Goal: Communication & Community: Answer question/provide support

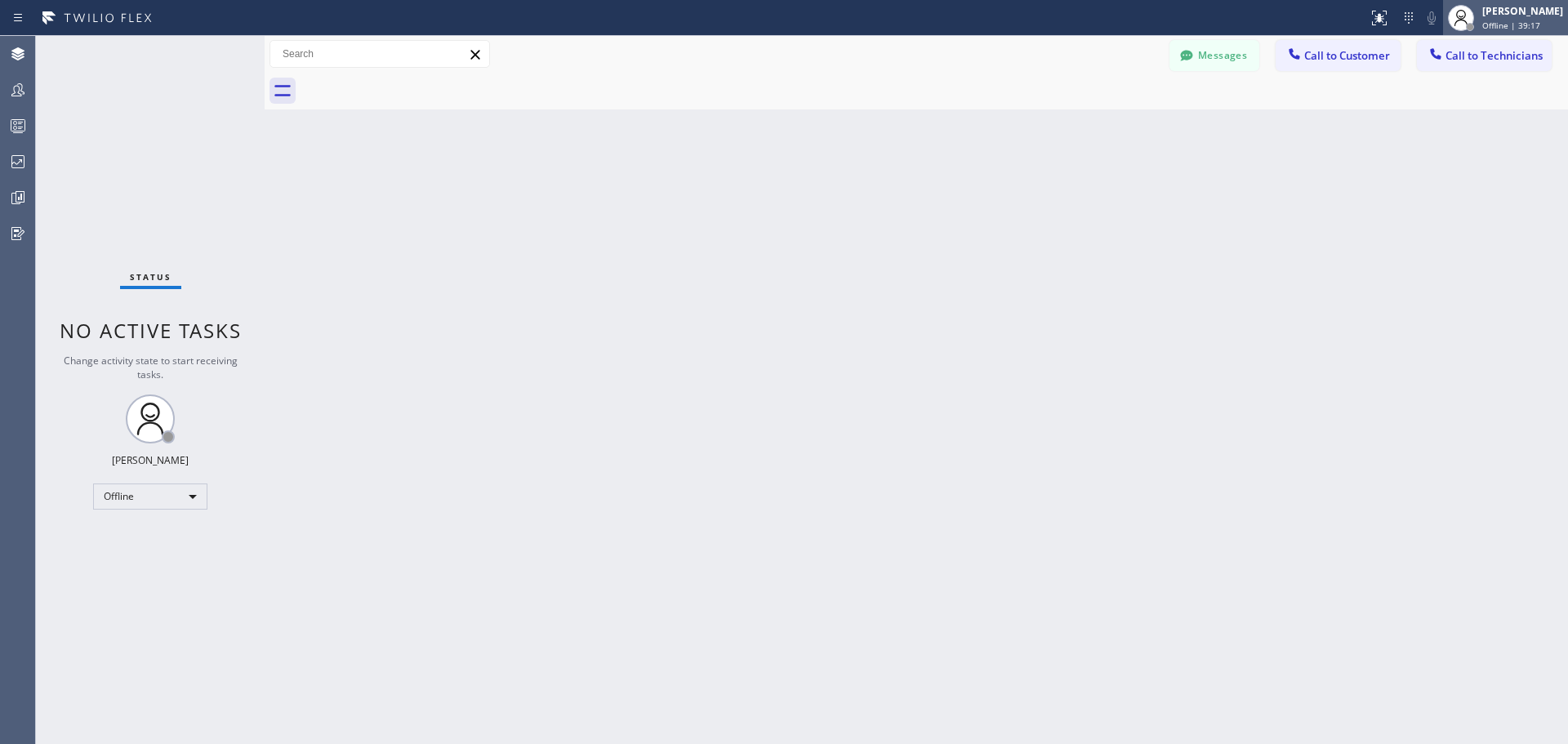
click at [1543, 9] on div "[PERSON_NAME]" at bounding box center [1523, 12] width 81 height 14
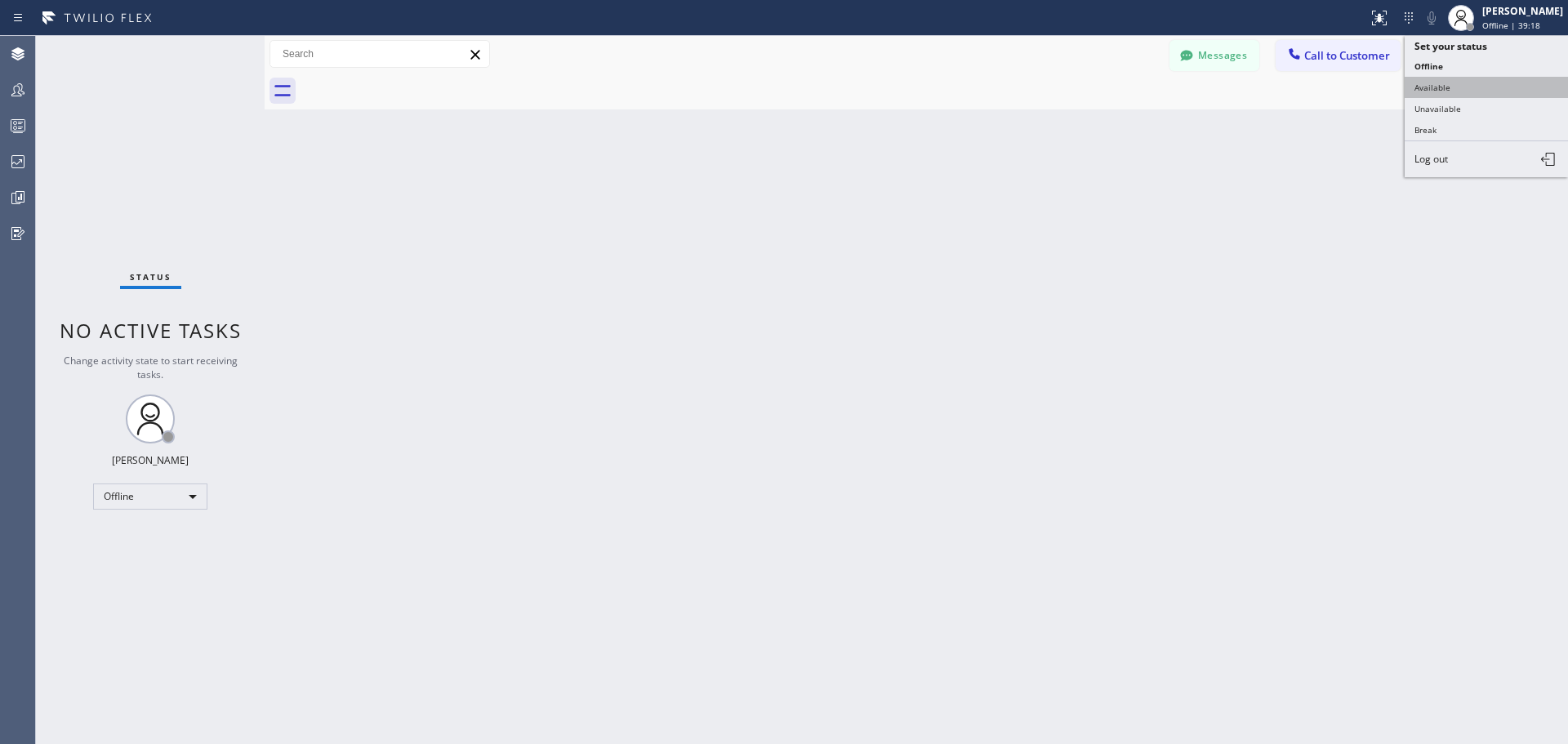
click at [1458, 90] on button "Available" at bounding box center [1486, 87] width 163 height 21
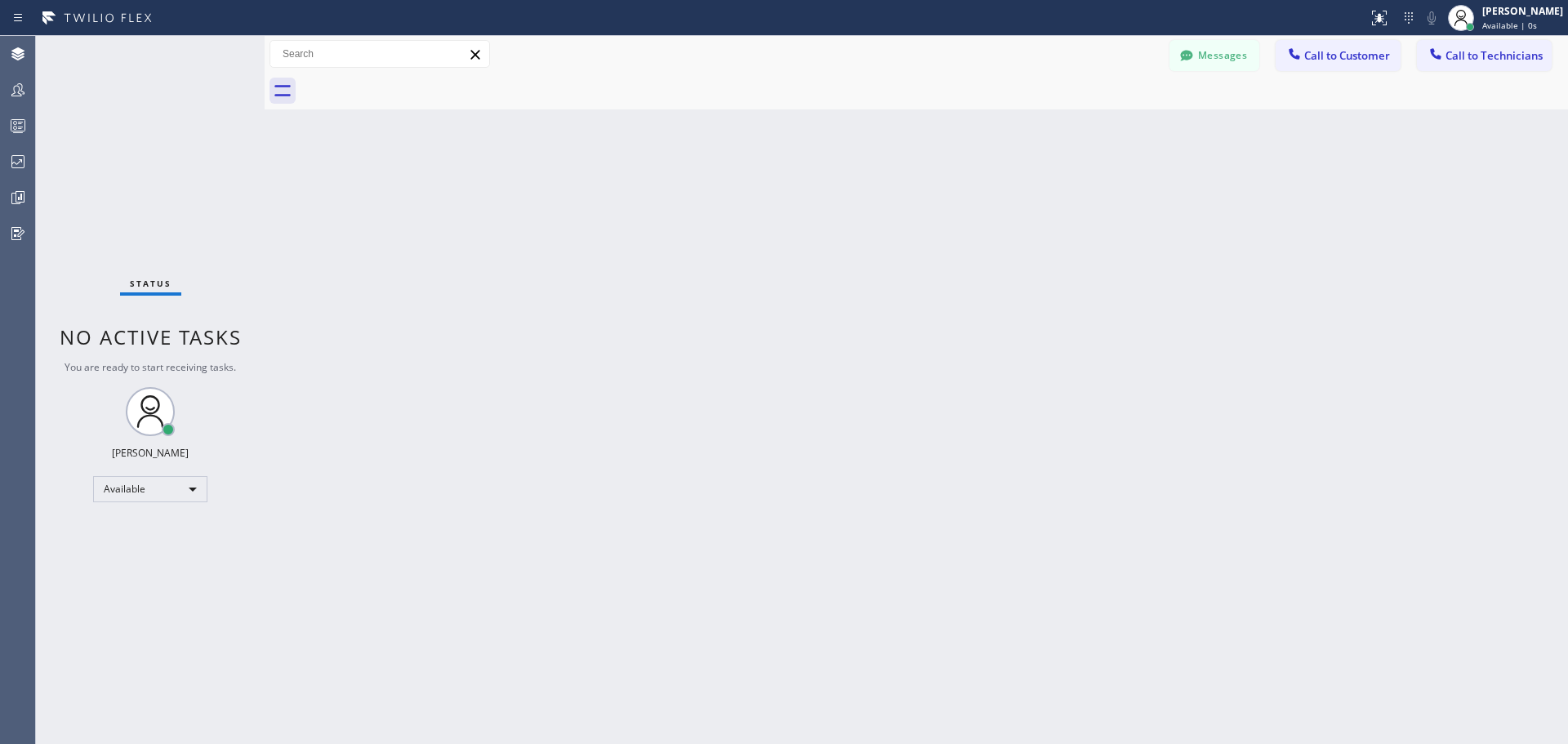
click at [1241, 355] on div "Back to Dashboard Change Sender ID Customers Technicians HR [PERSON_NAME] [DATE…" at bounding box center [916, 390] width 1303 height 708
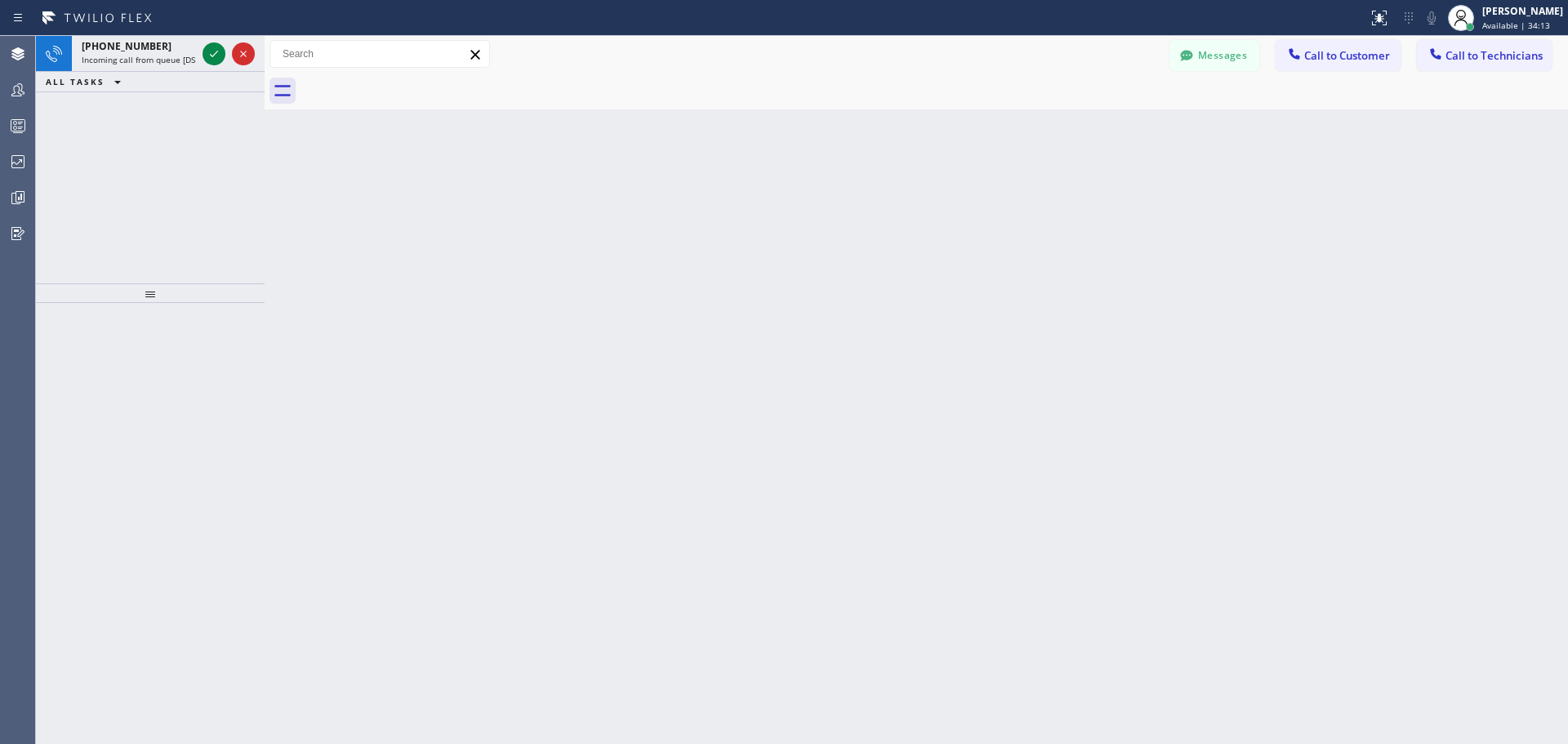
click at [270, 48] on div "Messages Call to Customer Call to Technicians Outbound call Location Search loc…" at bounding box center [916, 54] width 1303 height 28
drag, startPoint x: 267, startPoint y: 49, endPoint x: 304, endPoint y: 54, distance: 37.3
click at [283, 53] on div at bounding box center [283, 390] width 0 height 708
click at [247, 55] on icon at bounding box center [250, 54] width 20 height 20
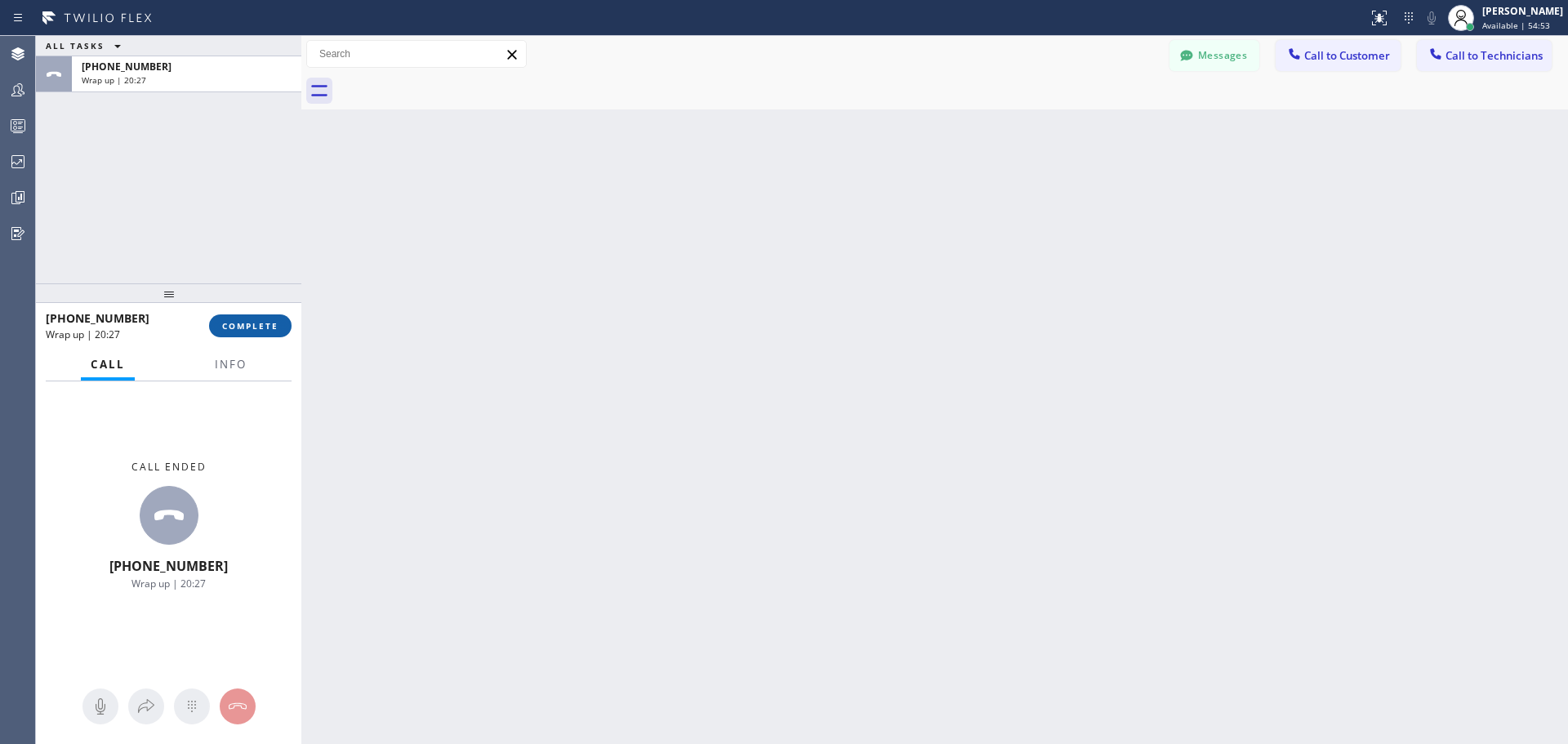
click at [265, 321] on span "COMPLETE" at bounding box center [249, 326] width 56 height 12
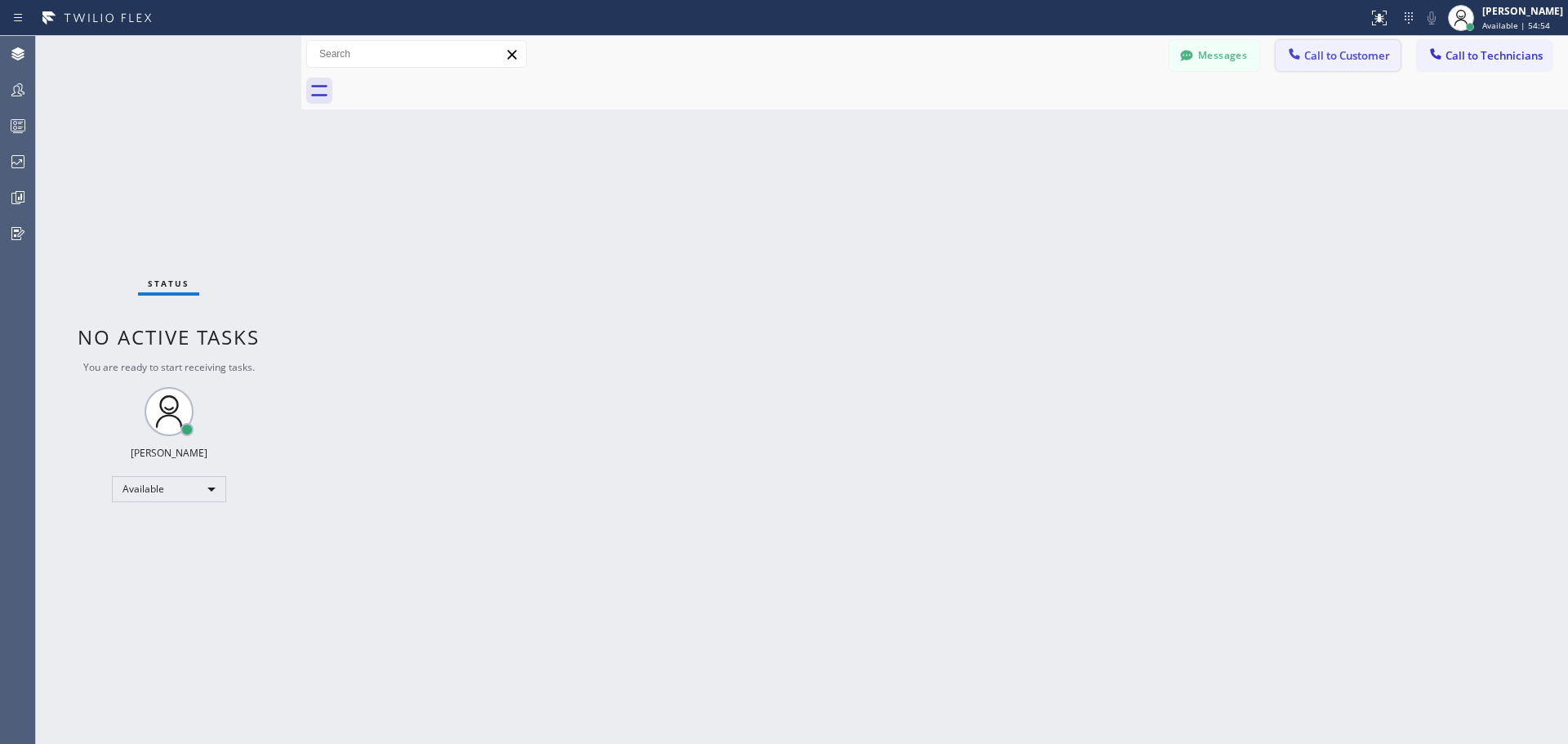
click at [1348, 55] on span "Call to Customer" at bounding box center [1347, 55] width 86 height 15
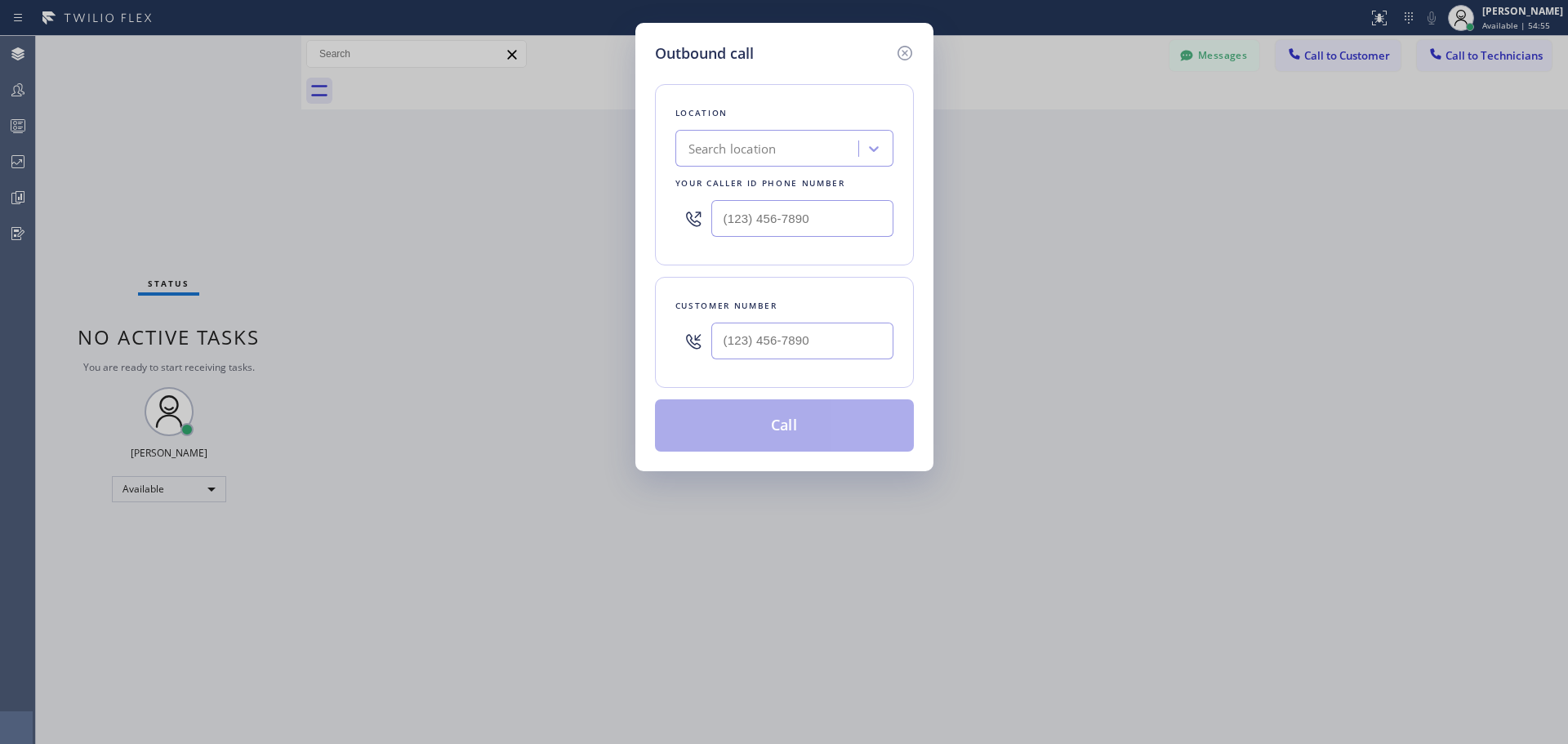
click at [812, 146] on div "Search location" at bounding box center [769, 149] width 178 height 28
type input "CSM"
click at [817, 182] on div "Home Alliance CSM" at bounding box center [785, 183] width 218 height 29
type input "[PHONE_NUMBER]"
click at [812, 340] on input "(___) ___-____" at bounding box center [802, 340] width 182 height 36
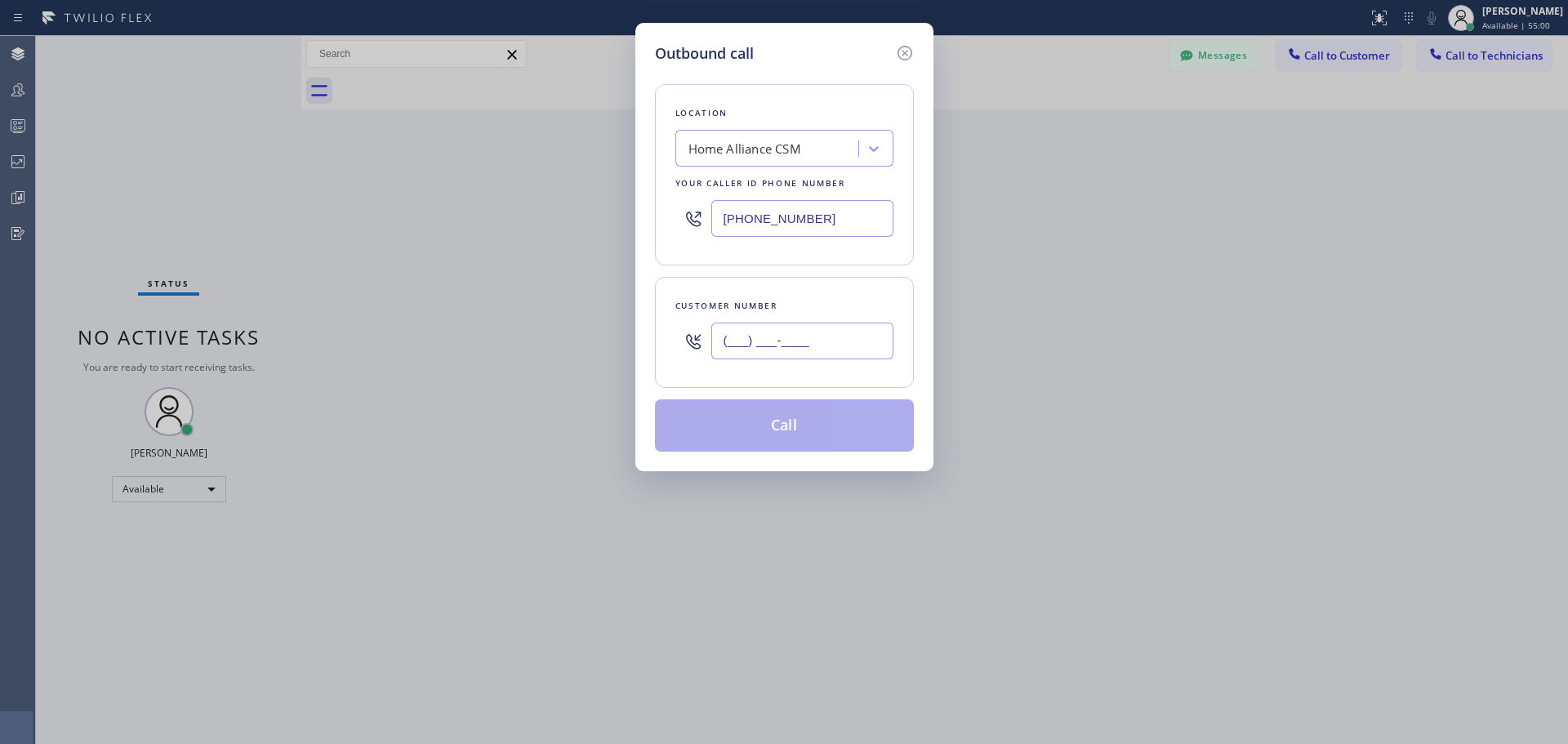
paste input "408) 421-7364"
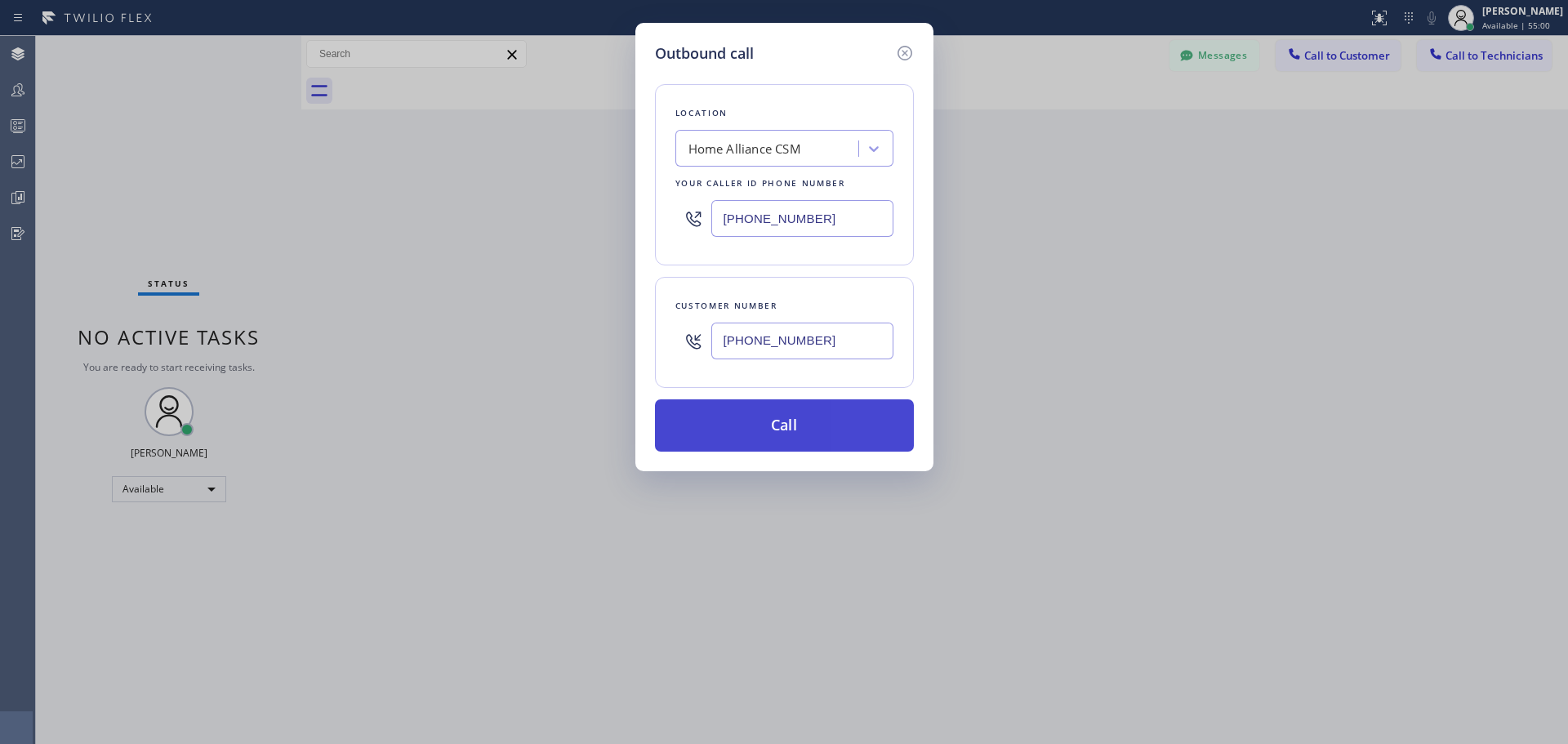
type input "[PHONE_NUMBER]"
click at [799, 421] on button "Call" at bounding box center [785, 425] width 259 height 52
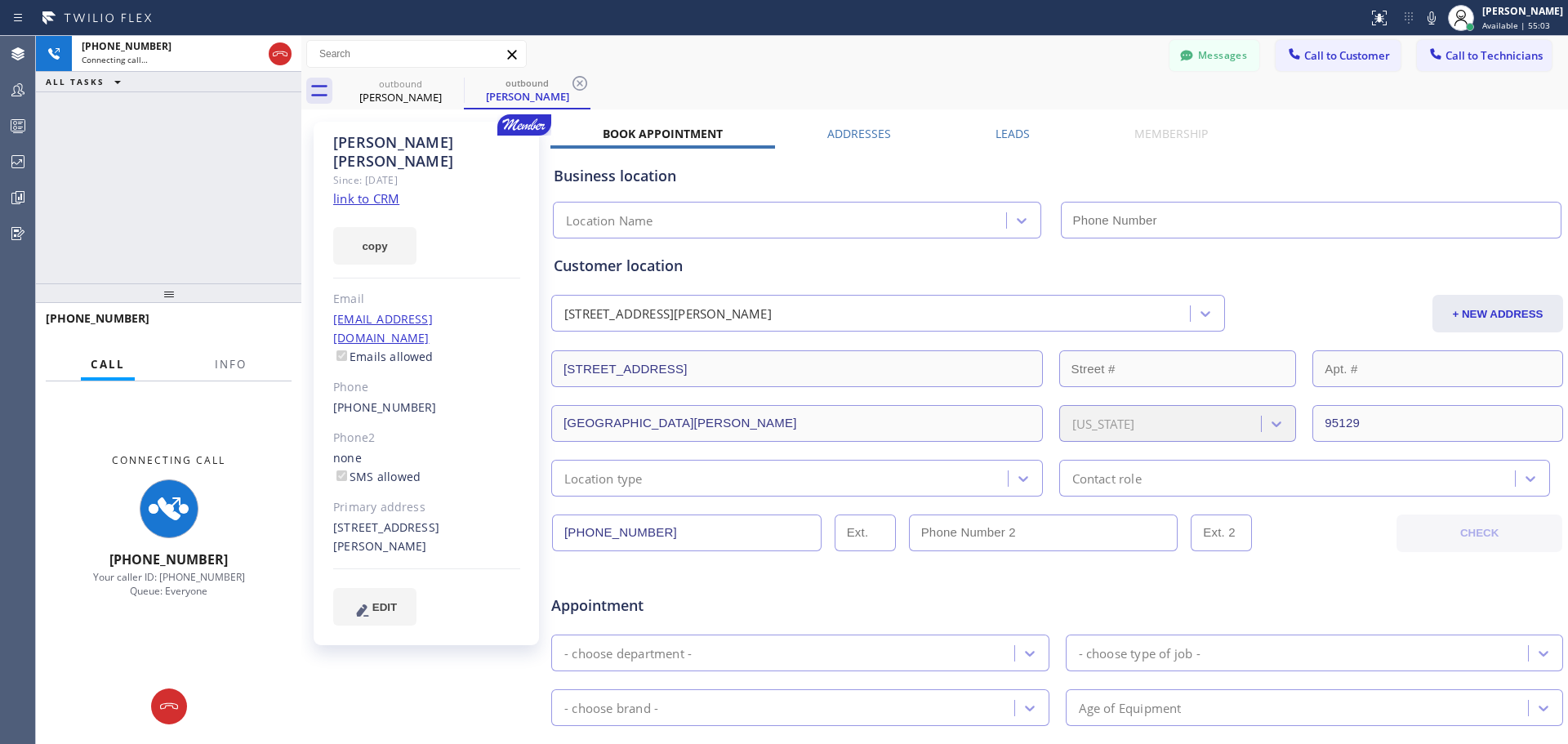
type input "[PHONE_NUMBER]"
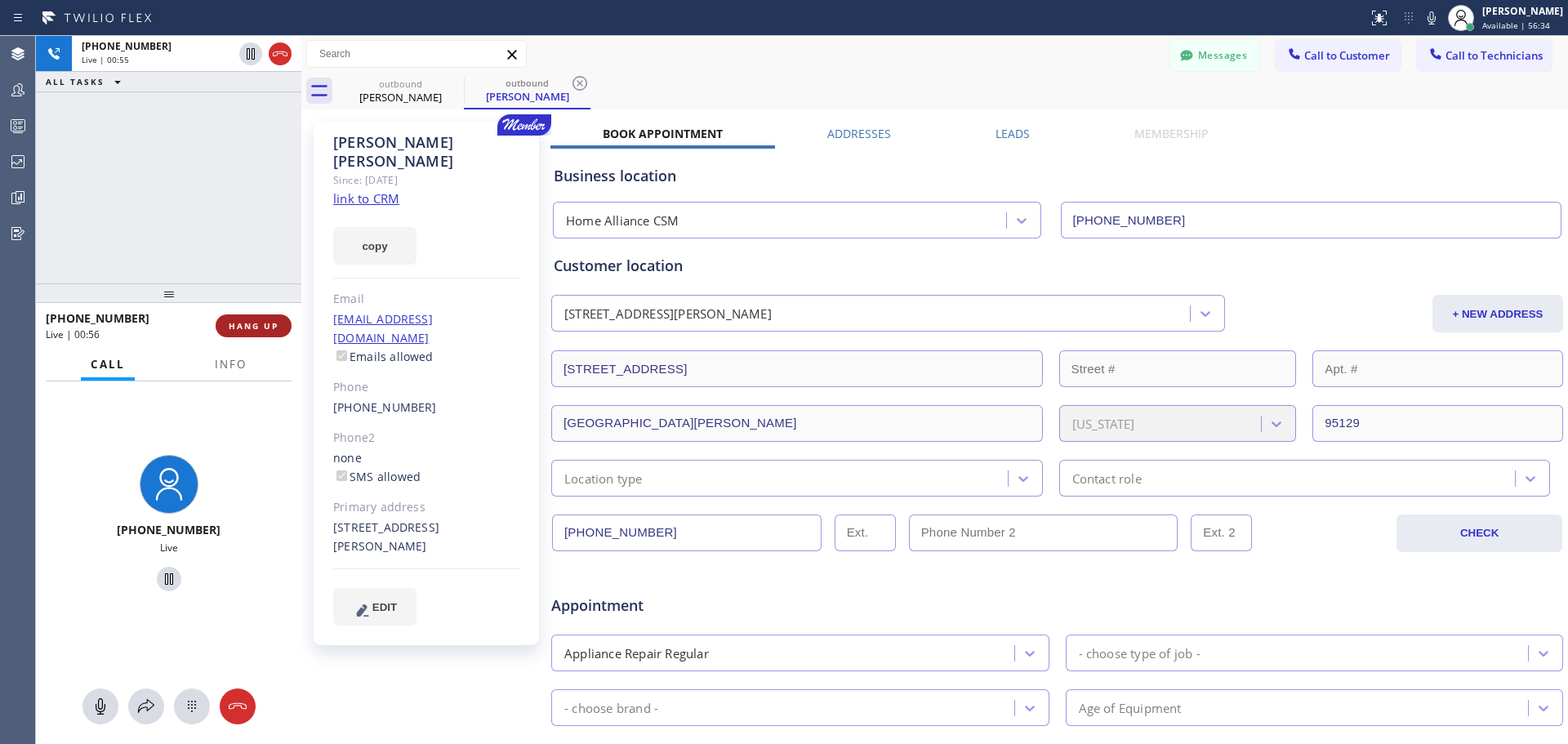
click at [271, 330] on span "HANG UP" at bounding box center [254, 326] width 50 height 12
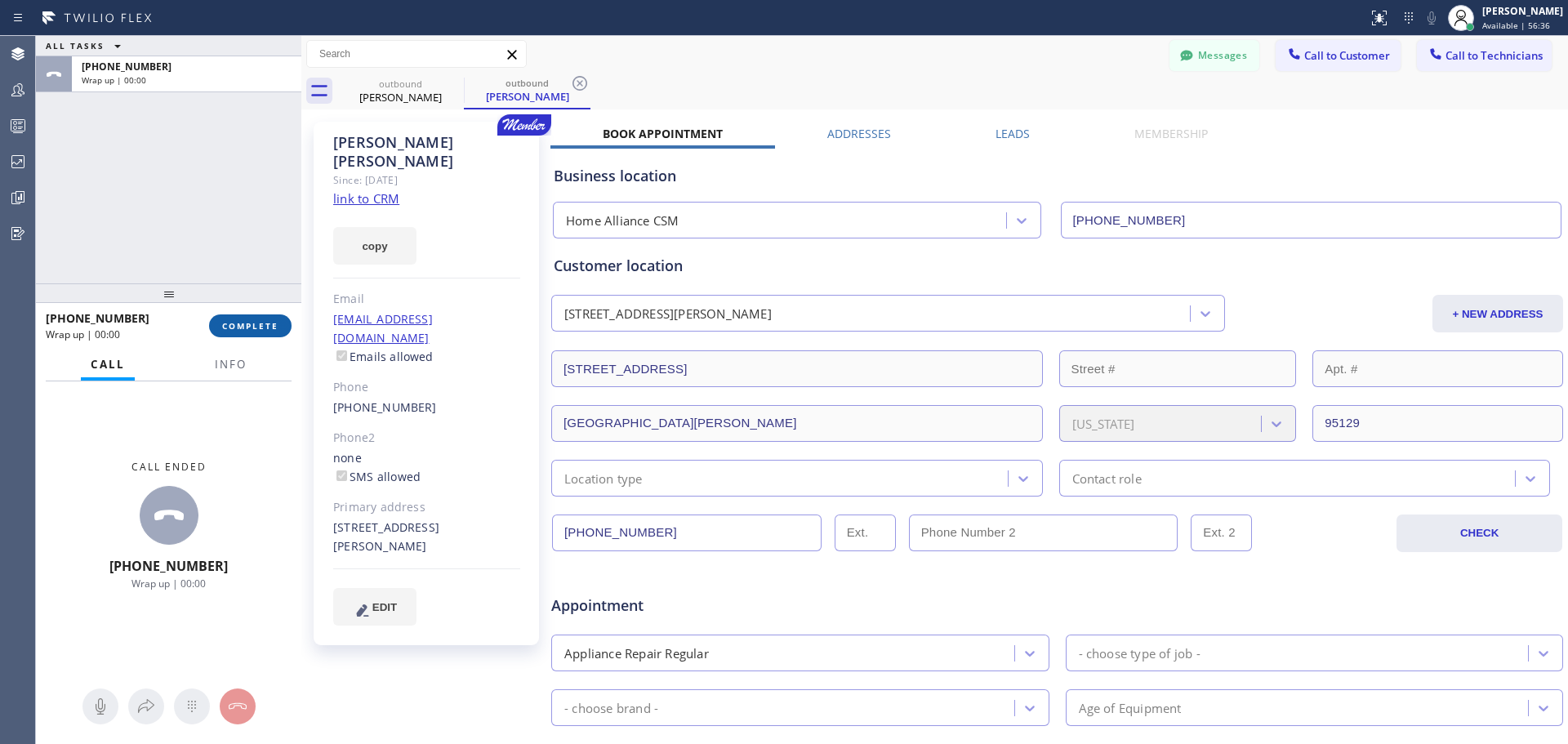
click at [277, 329] on span "COMPLETE" at bounding box center [249, 326] width 56 height 12
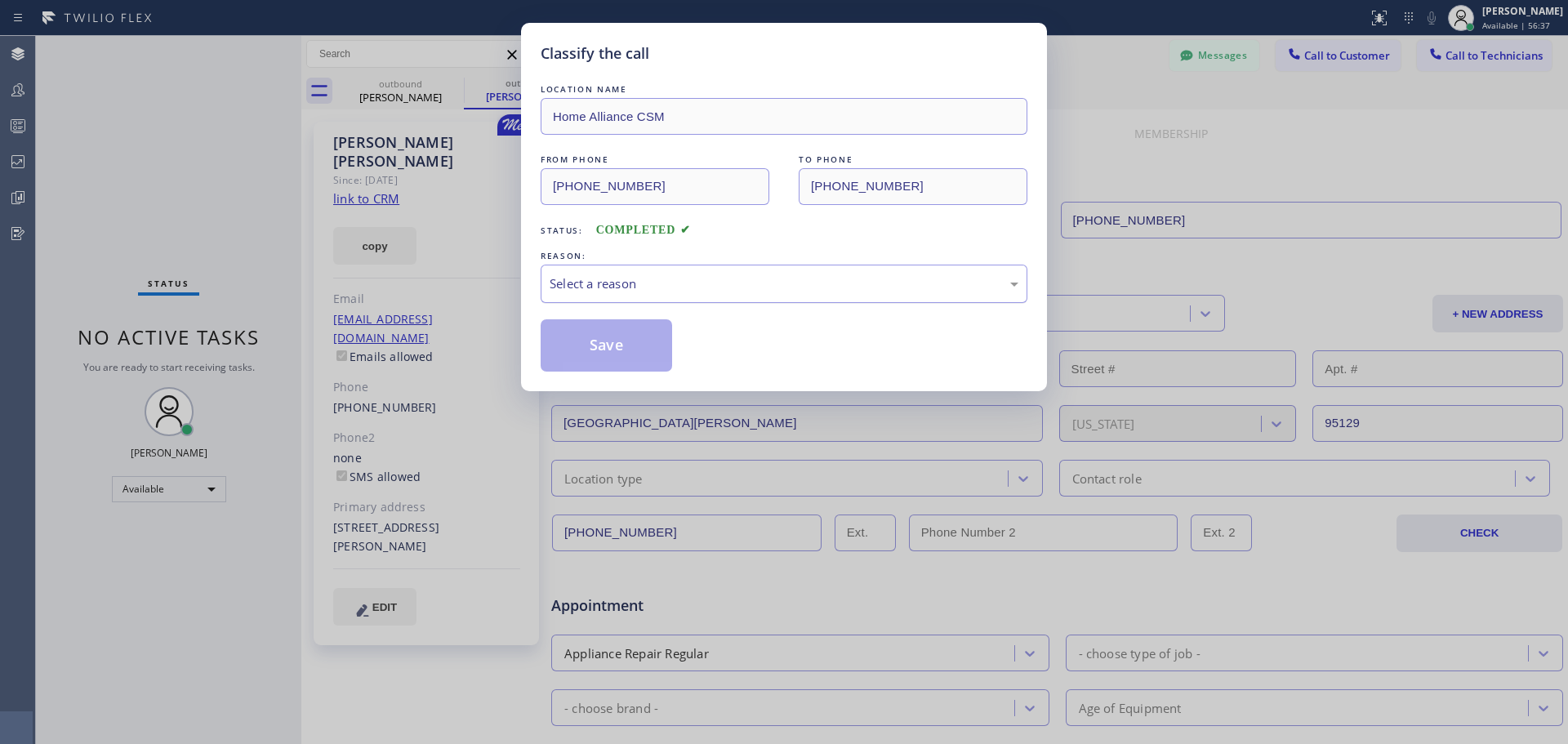
click at [804, 292] on div "Select a reason" at bounding box center [784, 283] width 469 height 19
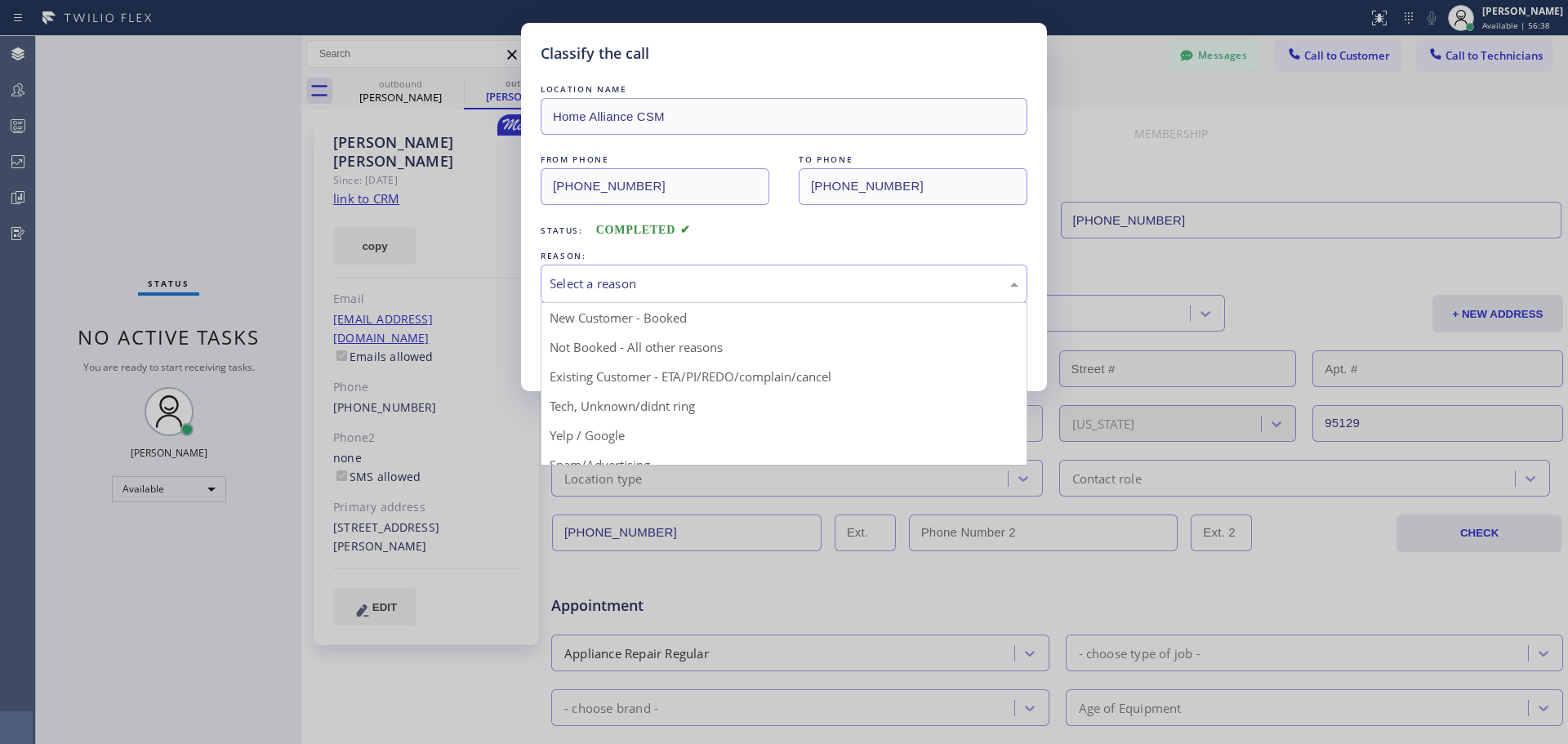
drag, startPoint x: 773, startPoint y: 345, endPoint x: 735, endPoint y: 341, distance: 38.2
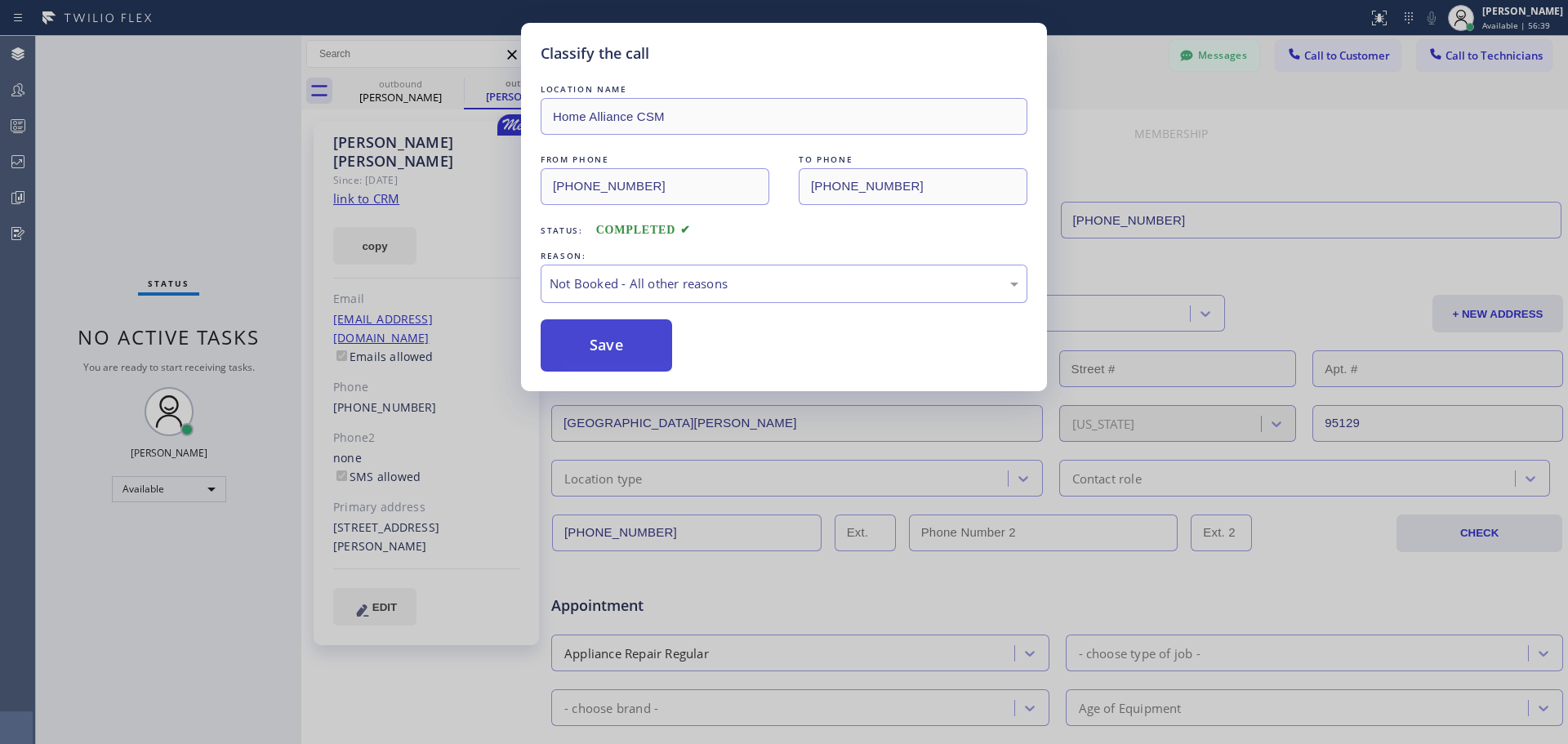
click at [601, 351] on button "Save" at bounding box center [606, 345] width 131 height 52
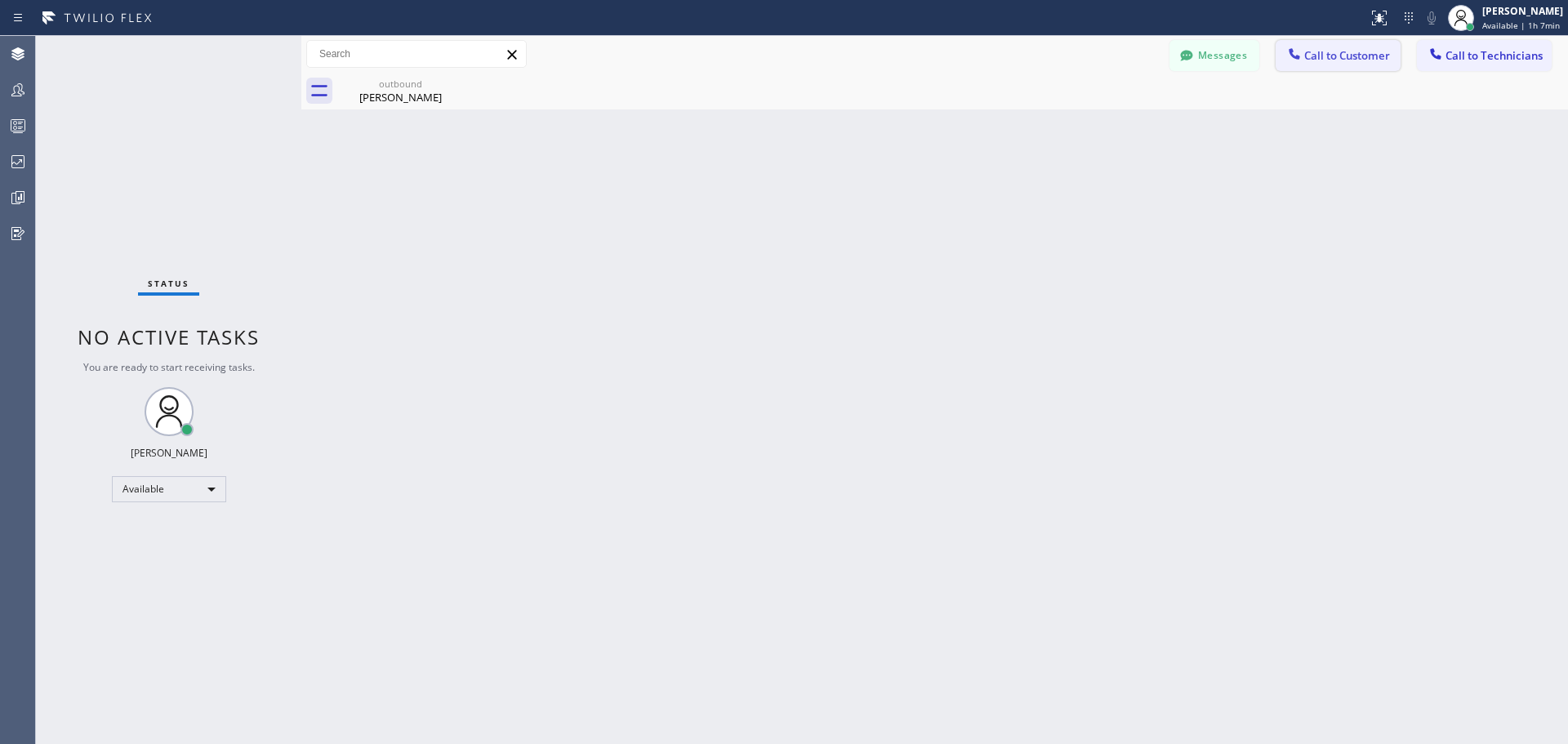
click at [1325, 59] on span "Call to Customer" at bounding box center [1347, 55] width 86 height 15
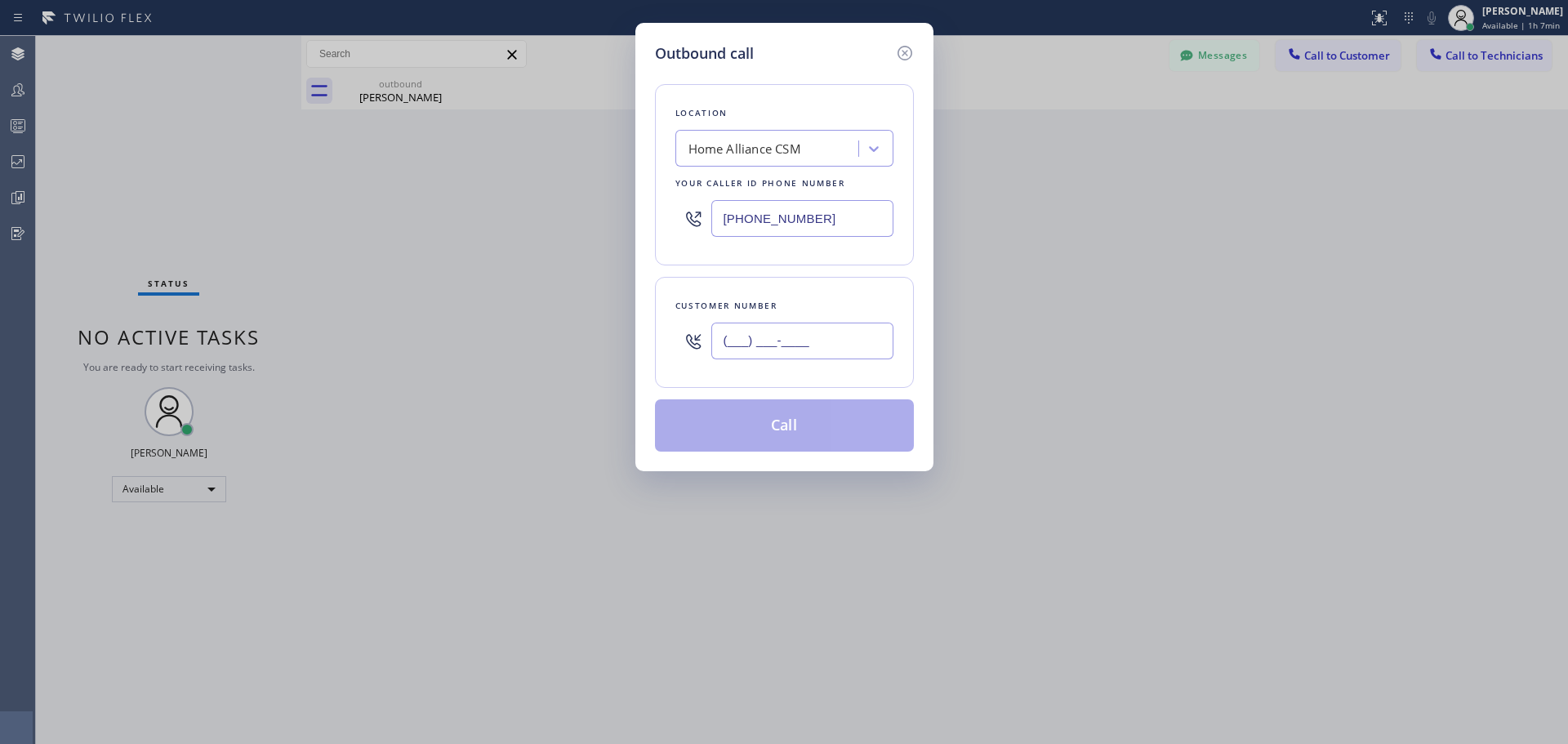
click at [800, 339] on input "(___) ___-____" at bounding box center [802, 340] width 182 height 36
paste input "708) 638-7146"
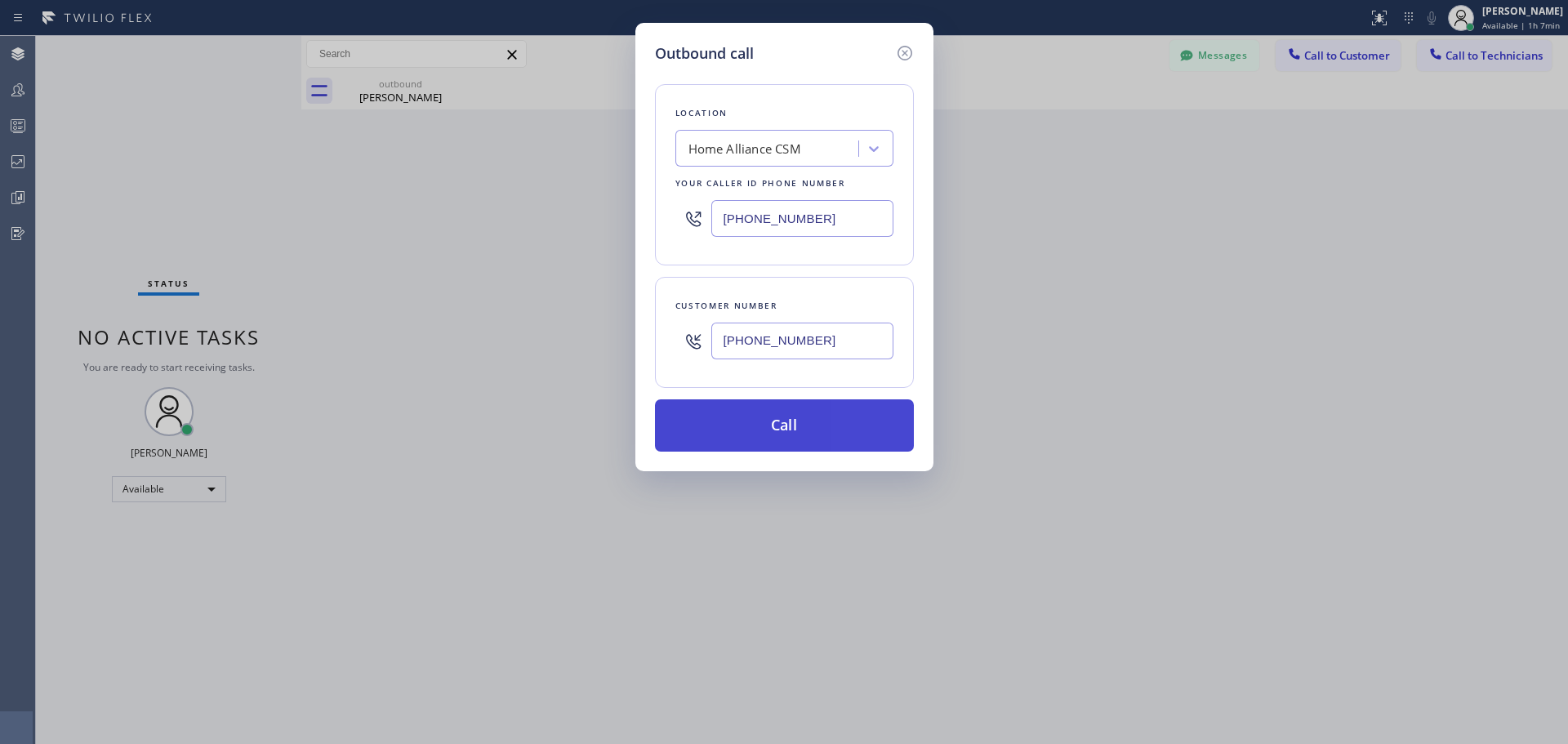
type input "[PHONE_NUMBER]"
click at [818, 433] on button "Call" at bounding box center [785, 425] width 259 height 52
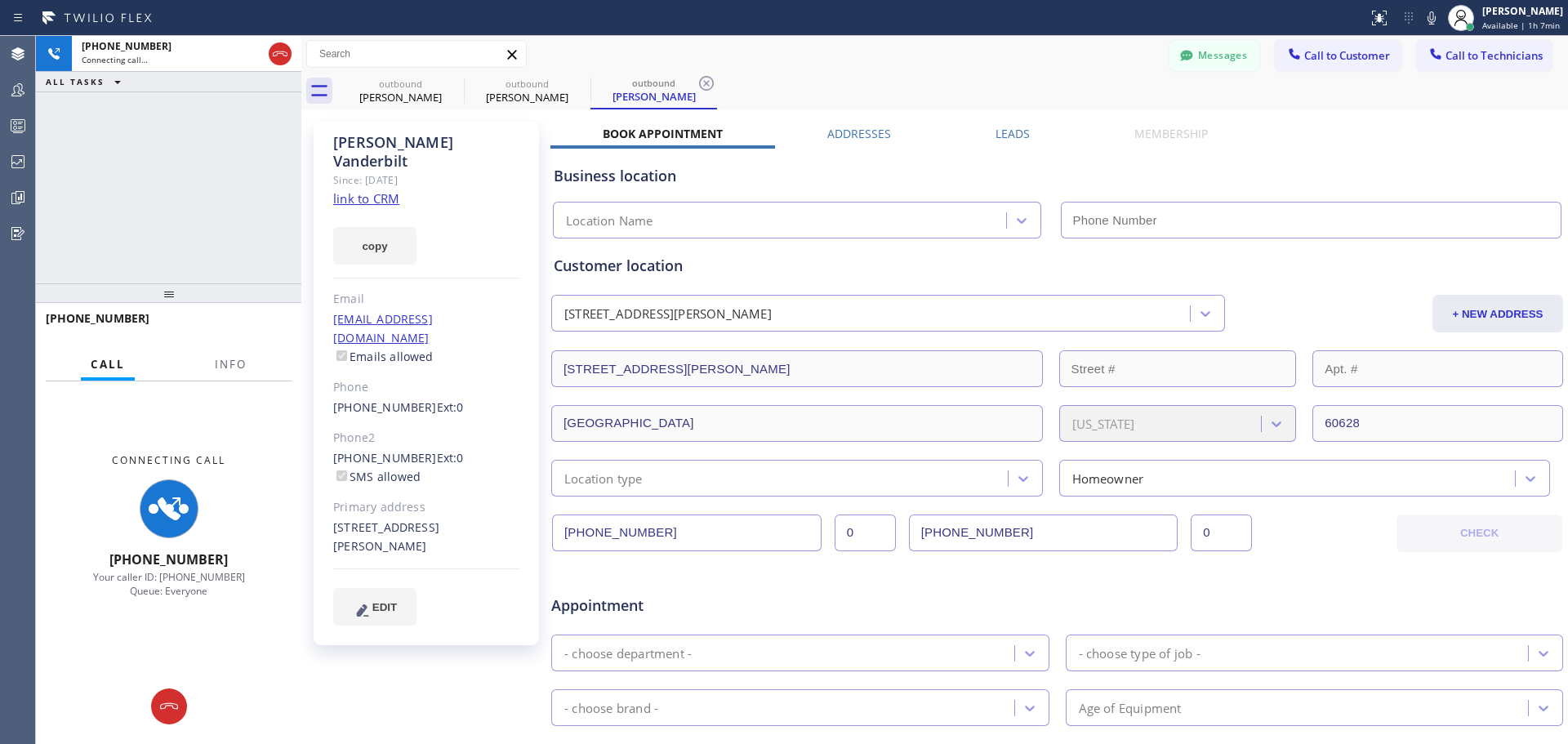
type input "[PHONE_NUMBER]"
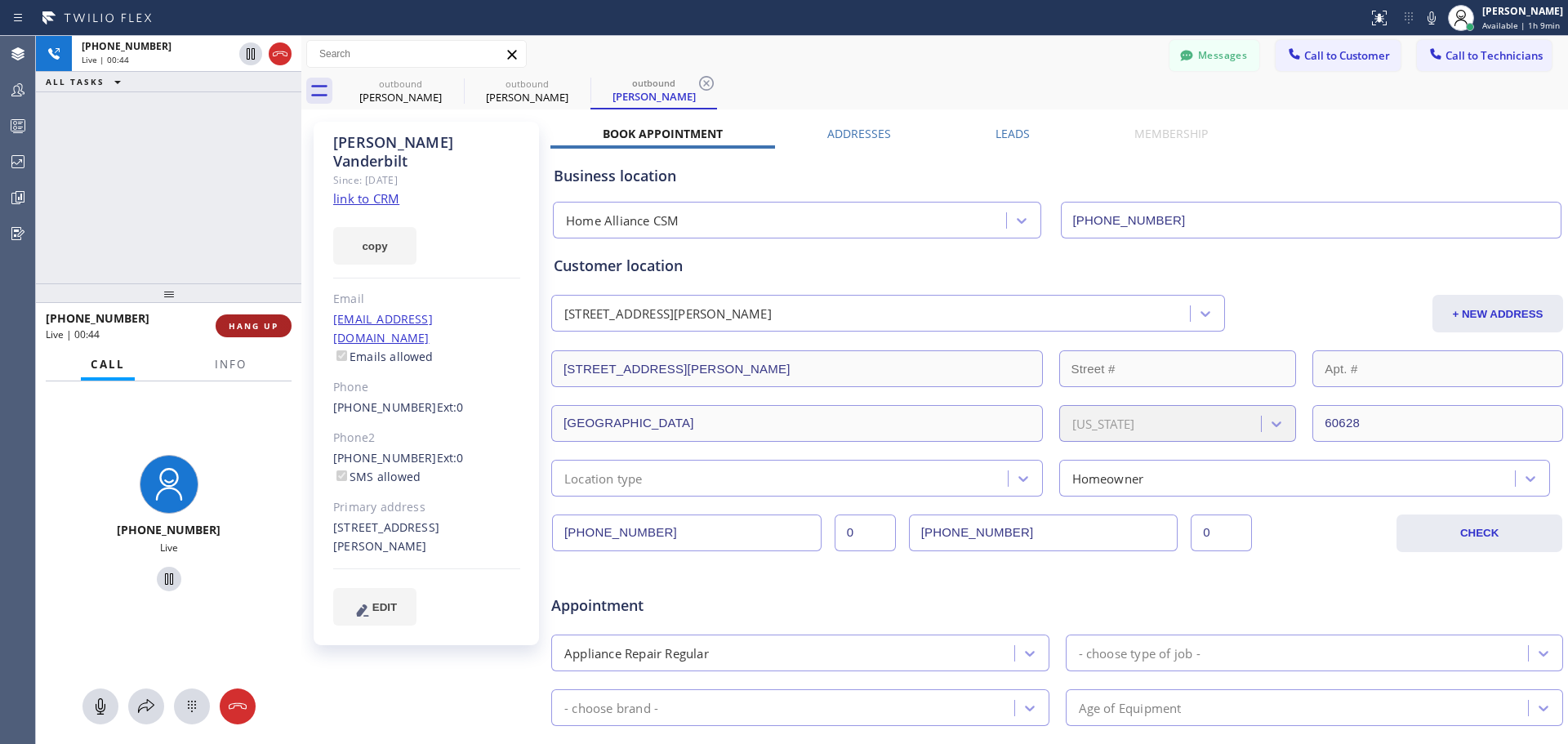
click at [240, 327] on span "HANG UP" at bounding box center [254, 326] width 50 height 12
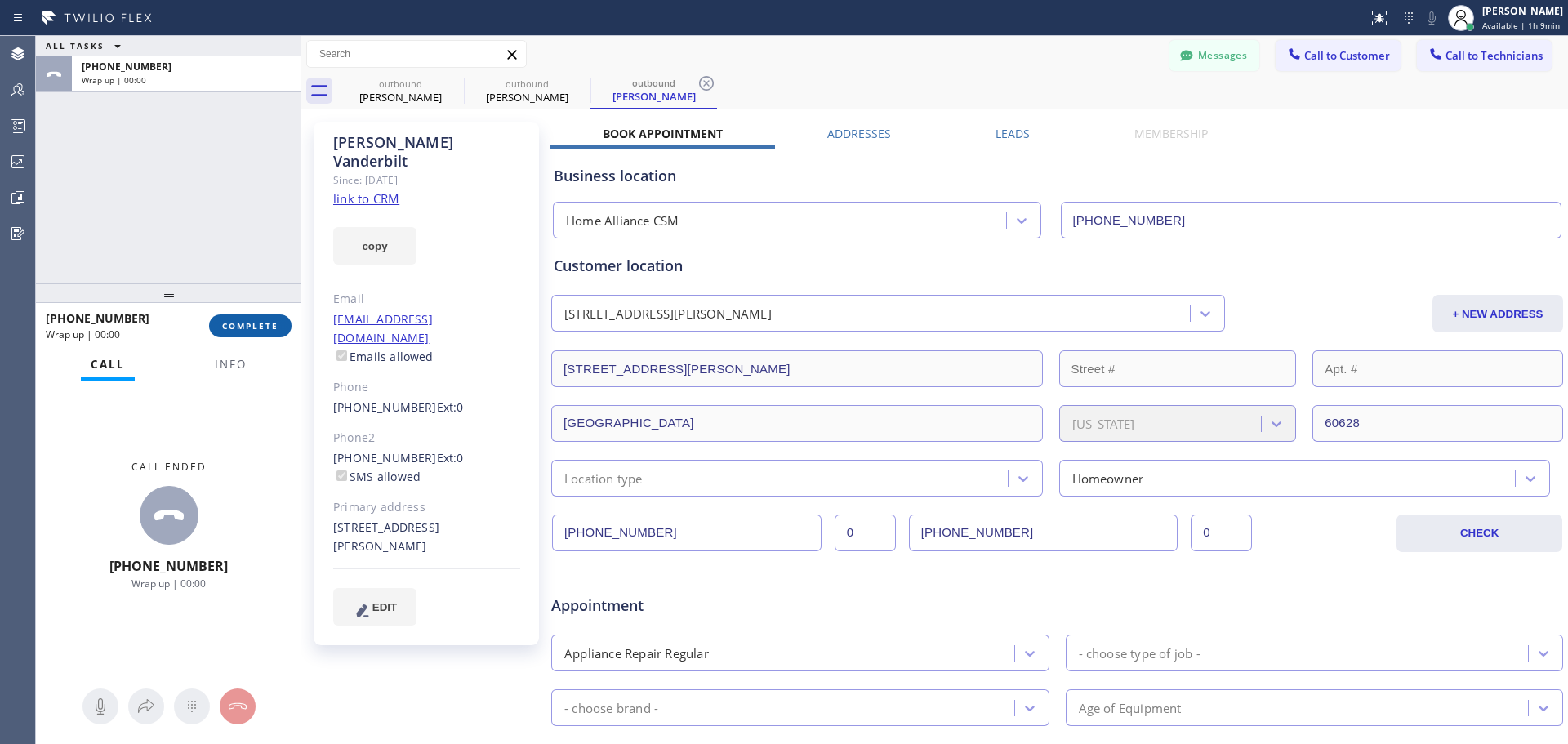
click at [260, 332] on button "COMPLETE" at bounding box center [250, 326] width 83 height 23
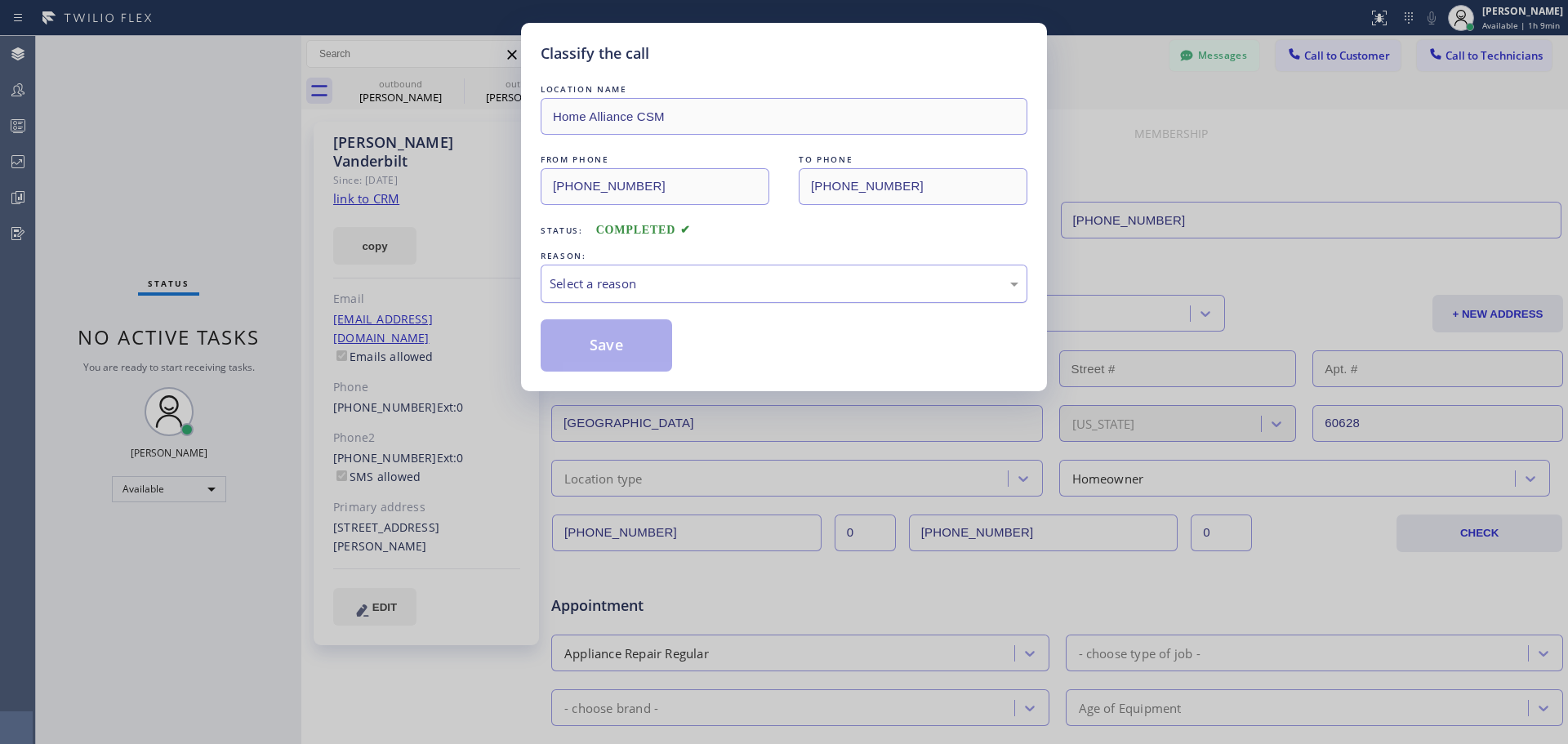
click at [690, 281] on div "Select a reason" at bounding box center [784, 283] width 469 height 19
click at [621, 348] on button "Save" at bounding box center [606, 345] width 131 height 52
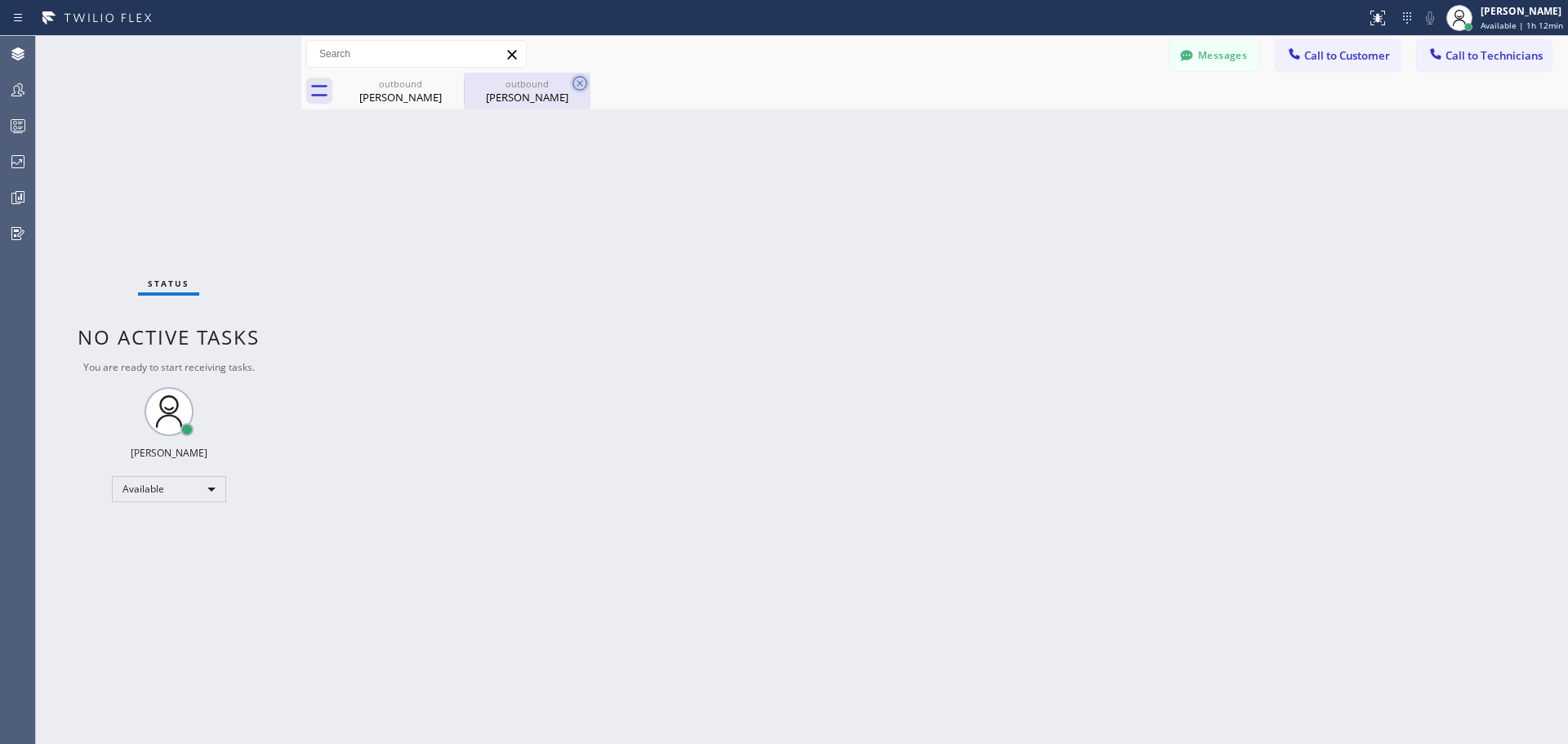
click at [0, 0] on icon at bounding box center [0, 0] width 0 height 0
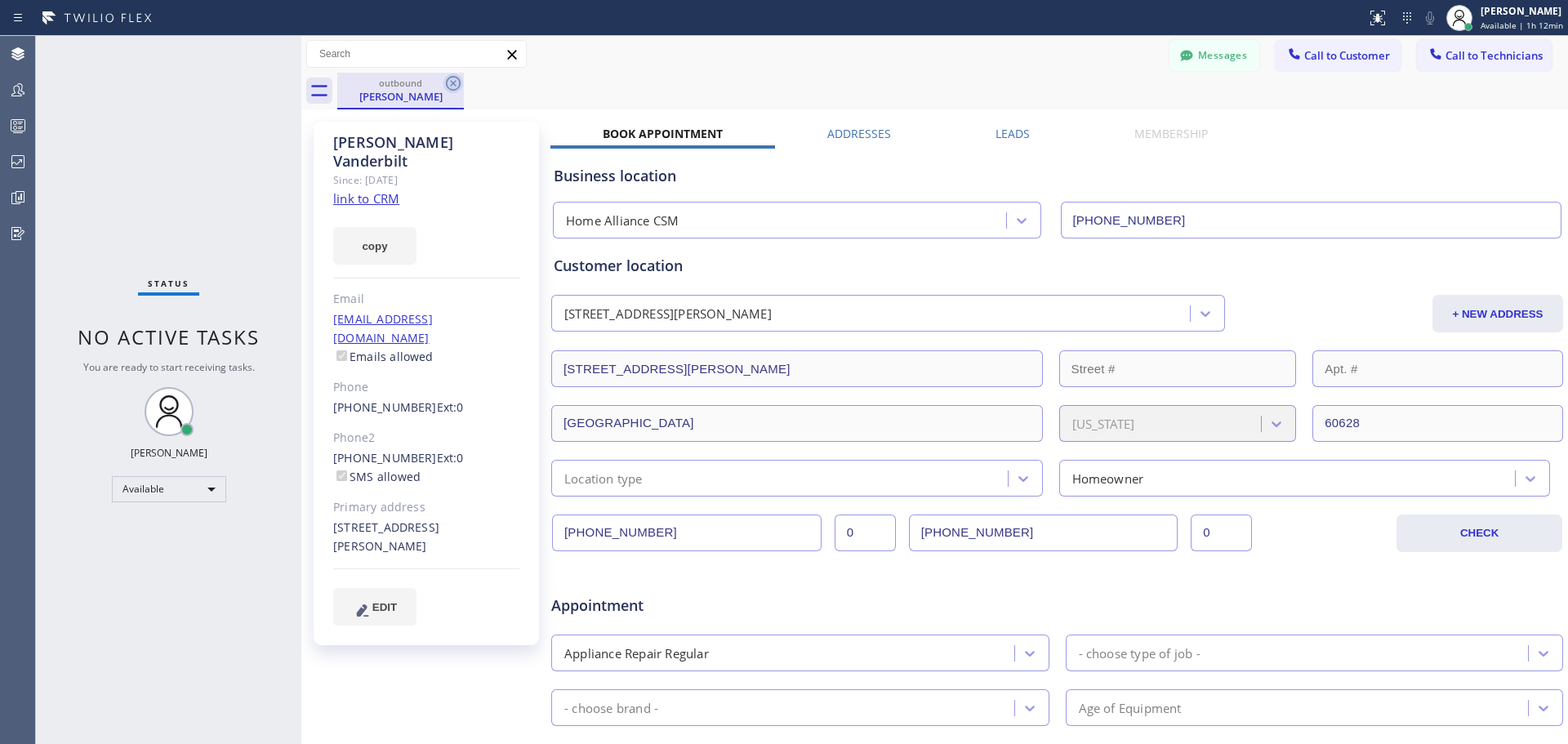
click at [455, 89] on icon at bounding box center [454, 83] width 20 height 20
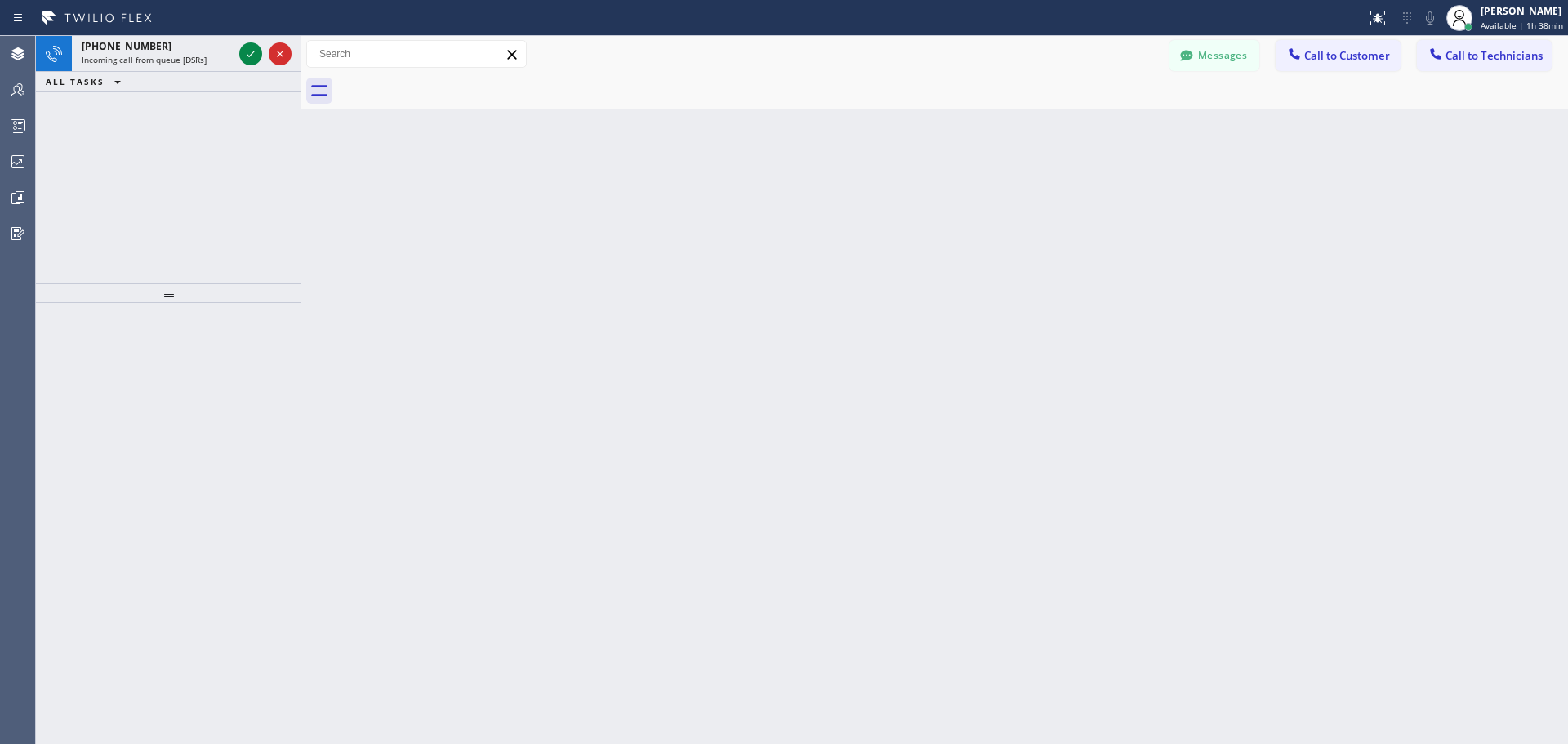
drag, startPoint x: 250, startPoint y: 51, endPoint x: 495, endPoint y: 478, distance: 492.3
click at [250, 51] on icon at bounding box center [250, 54] width 20 height 20
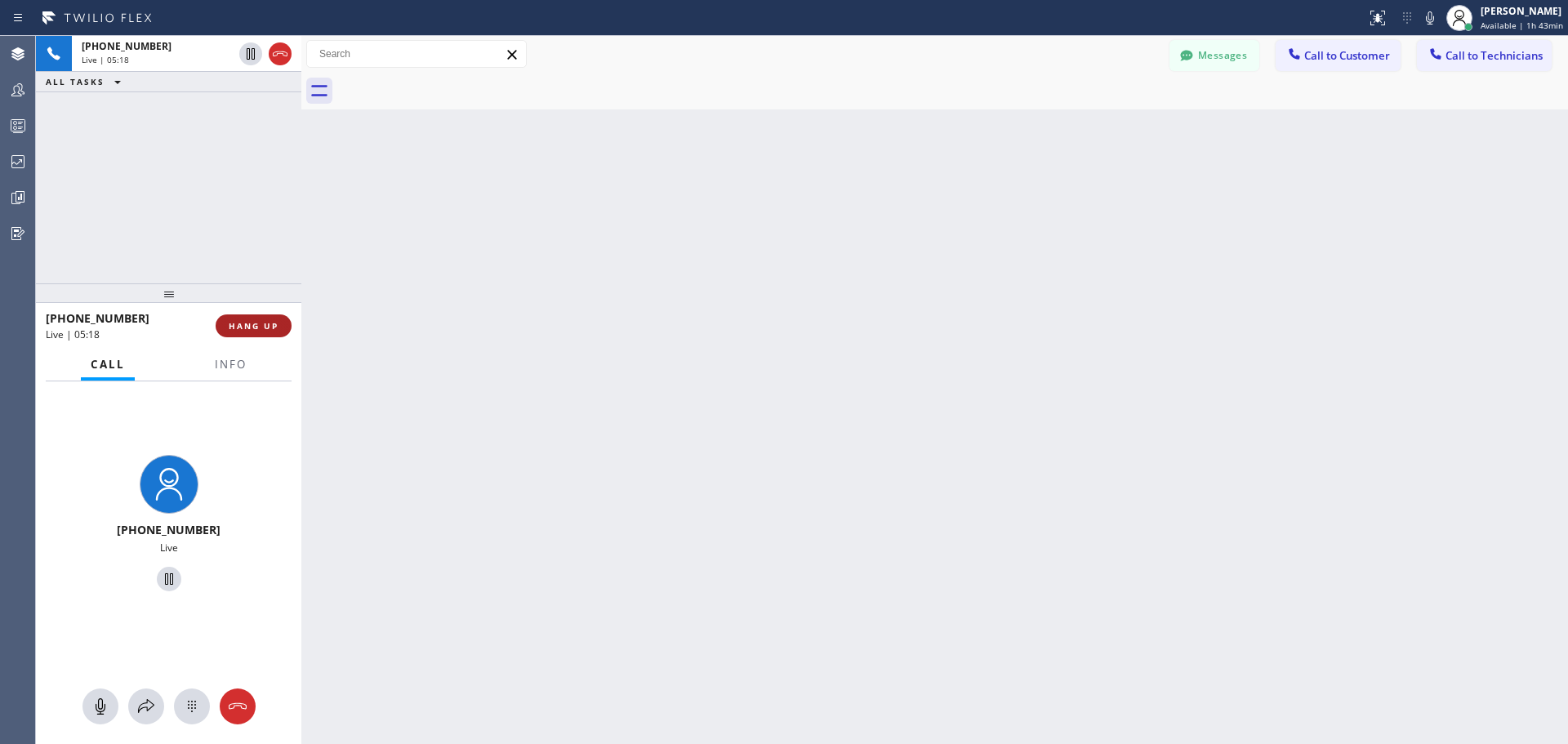
click at [269, 324] on span "HANG UP" at bounding box center [254, 326] width 50 height 12
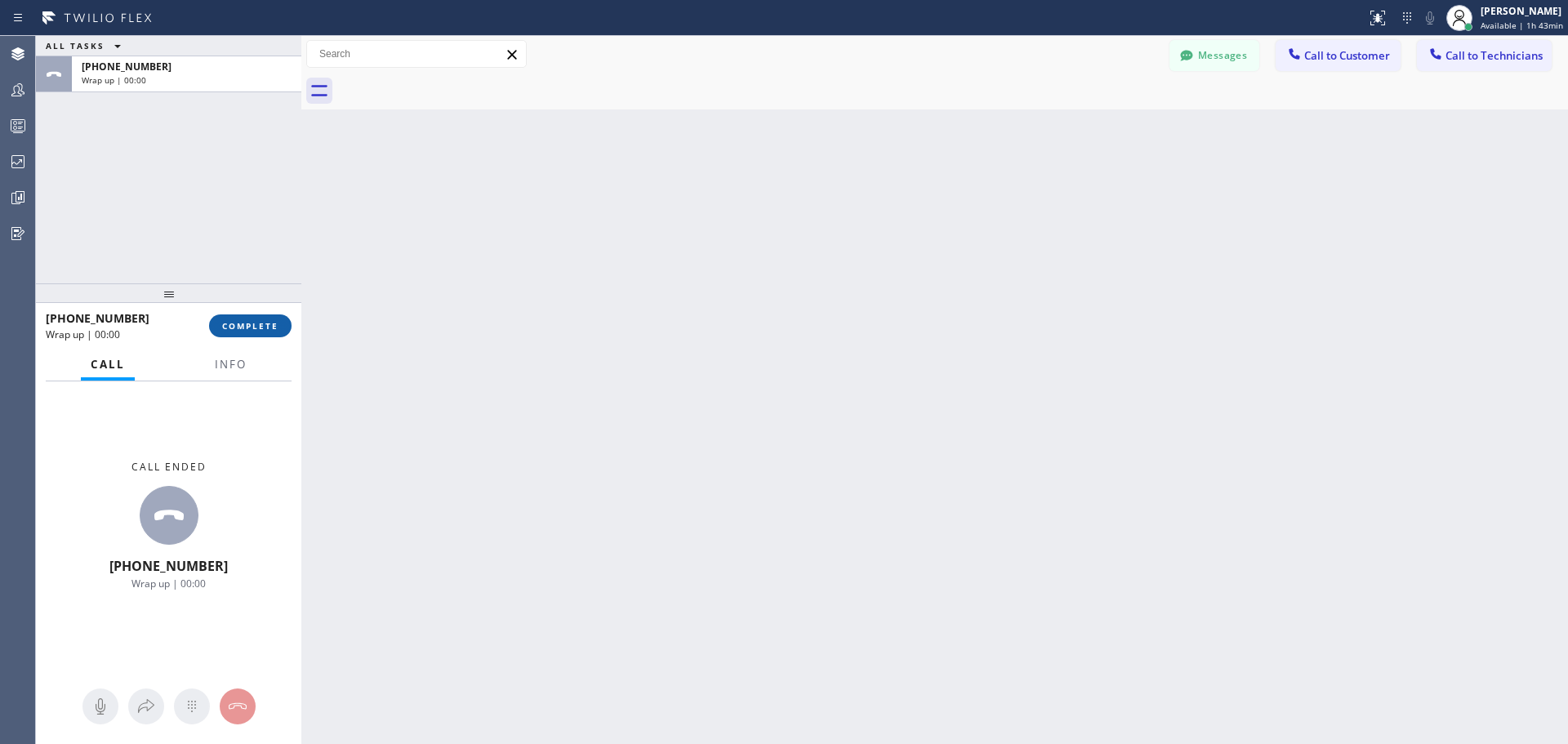
click at [267, 323] on span "COMPLETE" at bounding box center [249, 326] width 56 height 12
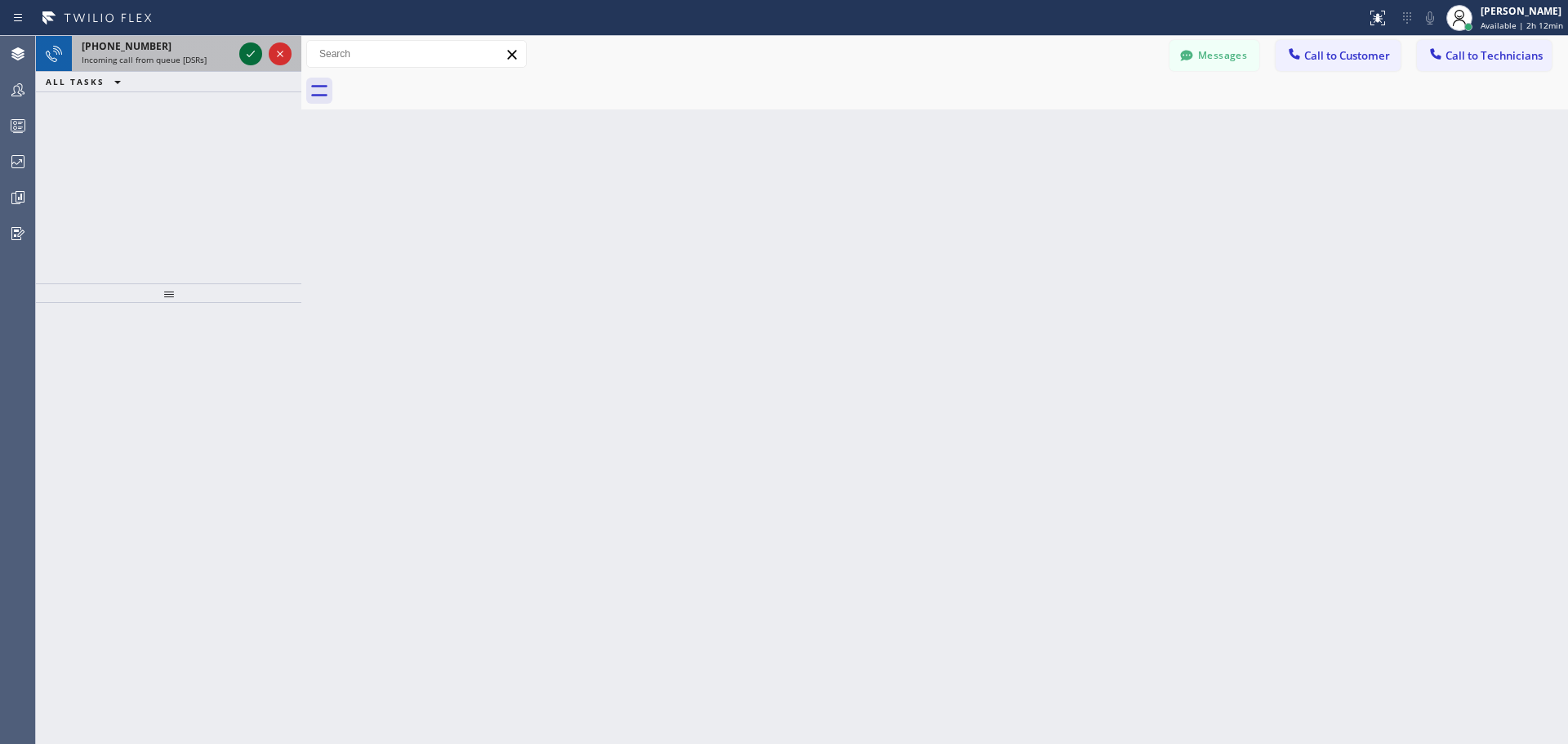
drag, startPoint x: 251, startPoint y: 53, endPoint x: 312, endPoint y: 269, distance: 224.4
click at [252, 53] on icon at bounding box center [250, 54] width 20 height 20
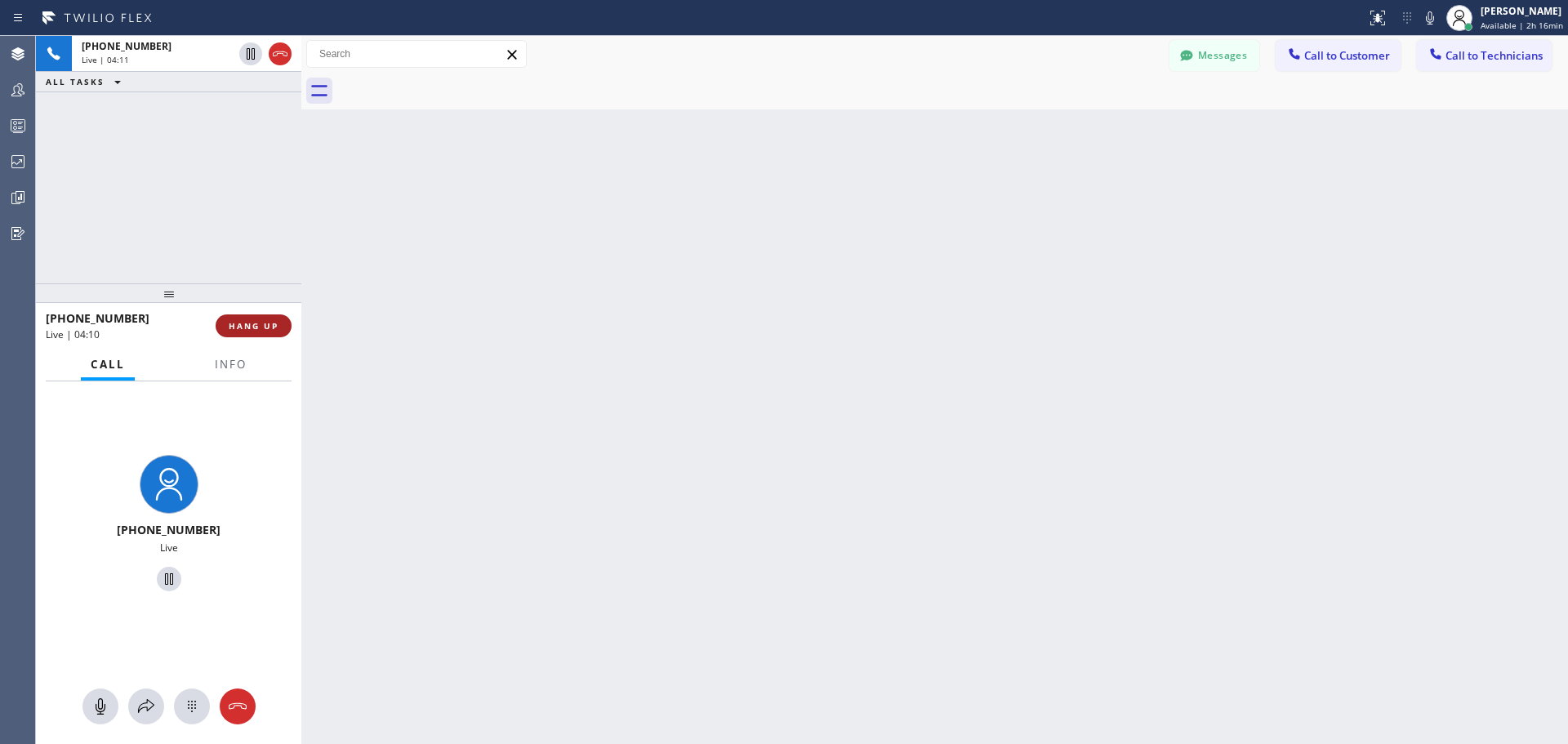
click at [277, 328] on span "HANG UP" at bounding box center [254, 326] width 50 height 12
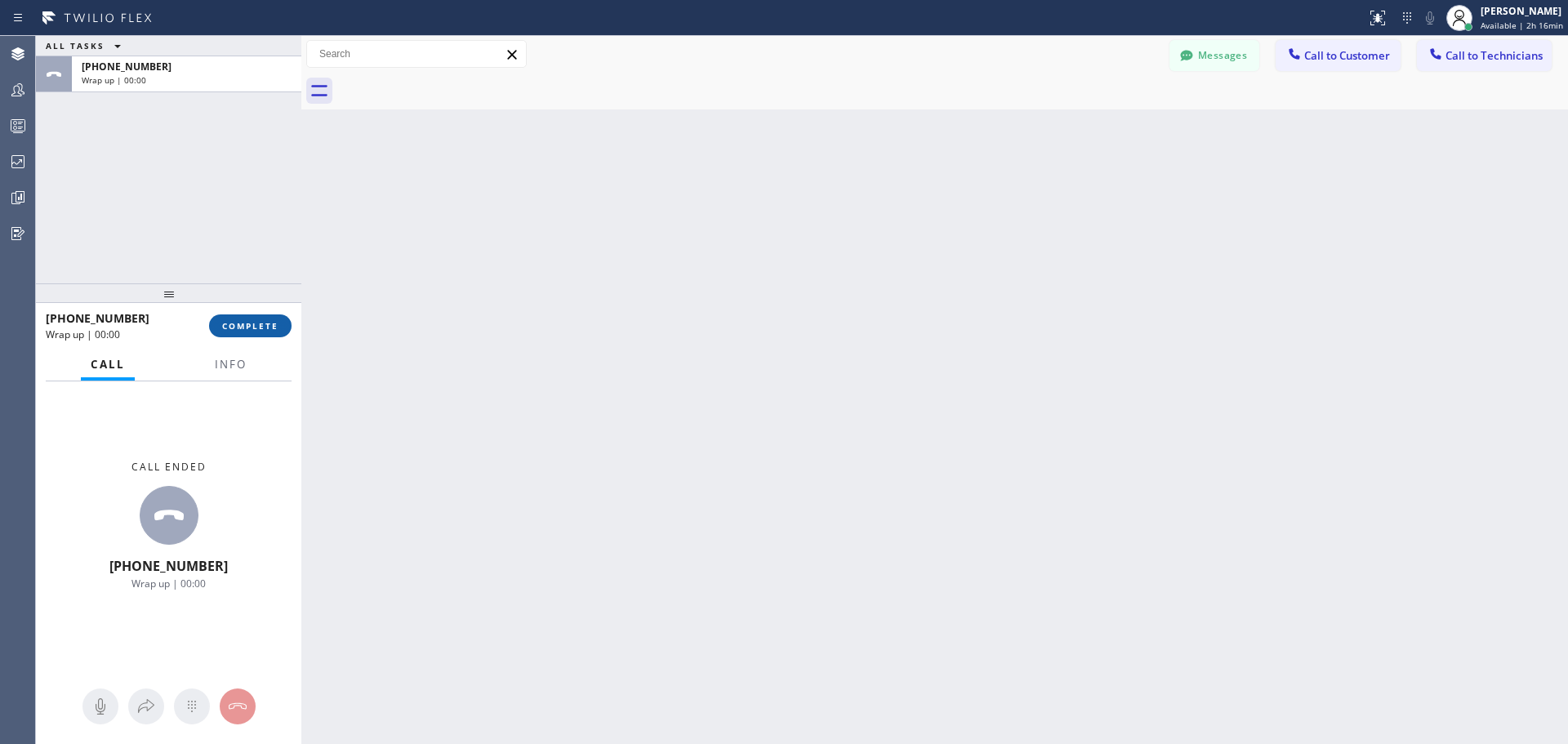
click at [244, 322] on span "COMPLETE" at bounding box center [249, 326] width 56 height 12
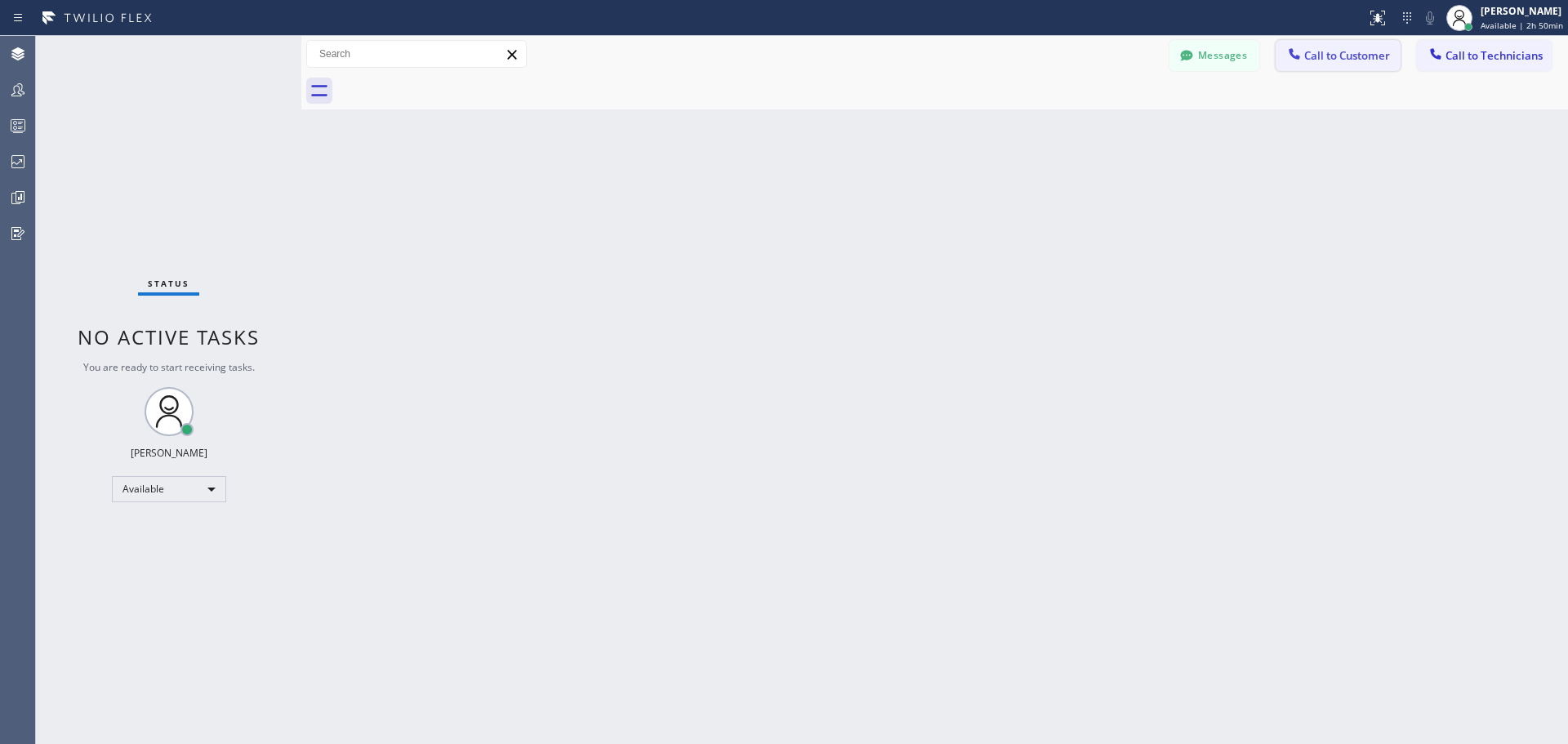
click at [1315, 62] on span "Call to Customer" at bounding box center [1347, 55] width 86 height 15
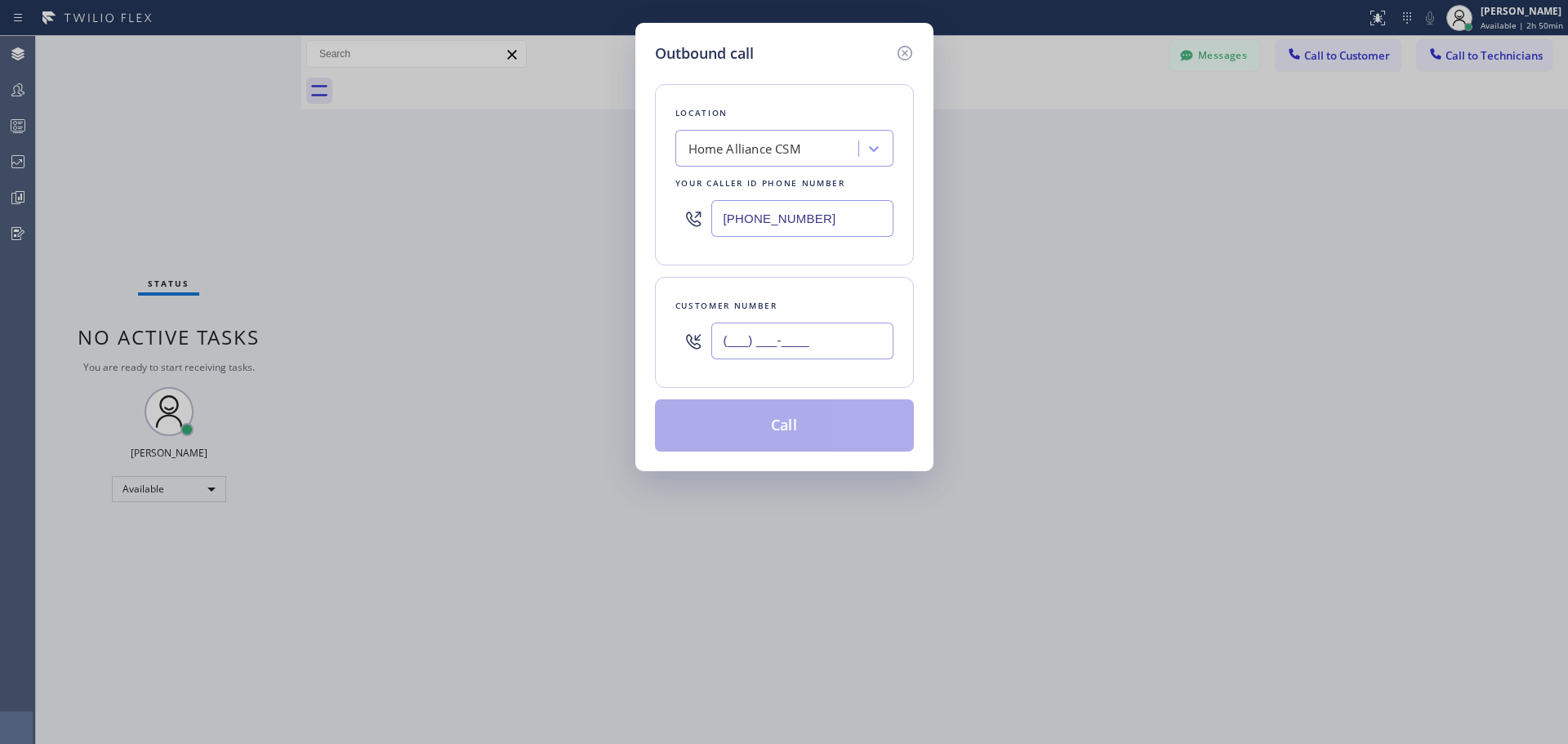
click at [780, 339] on input "(___) ___-____" at bounding box center [802, 340] width 182 height 36
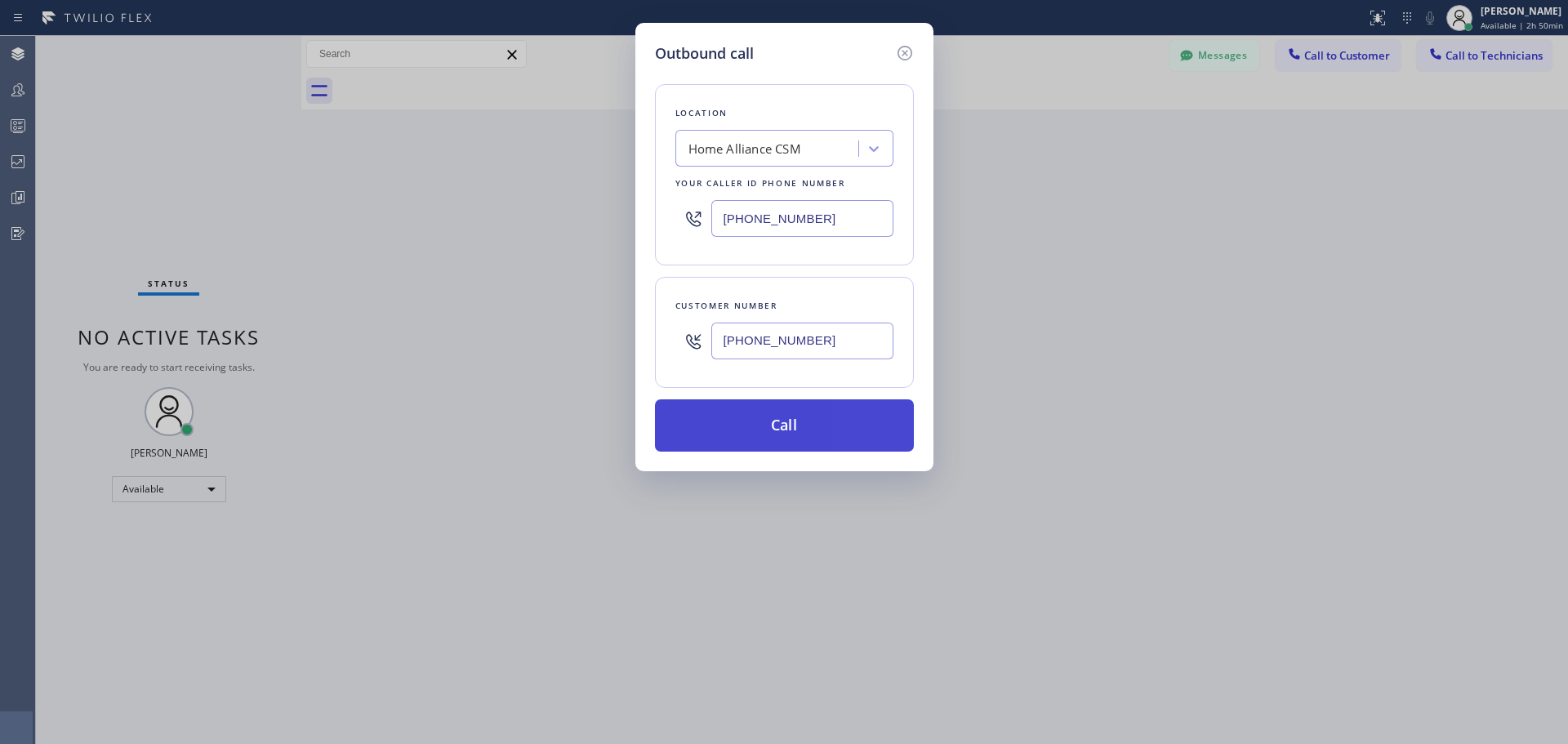
type input "[PHONE_NUMBER]"
click at [802, 416] on button "Call" at bounding box center [785, 425] width 259 height 52
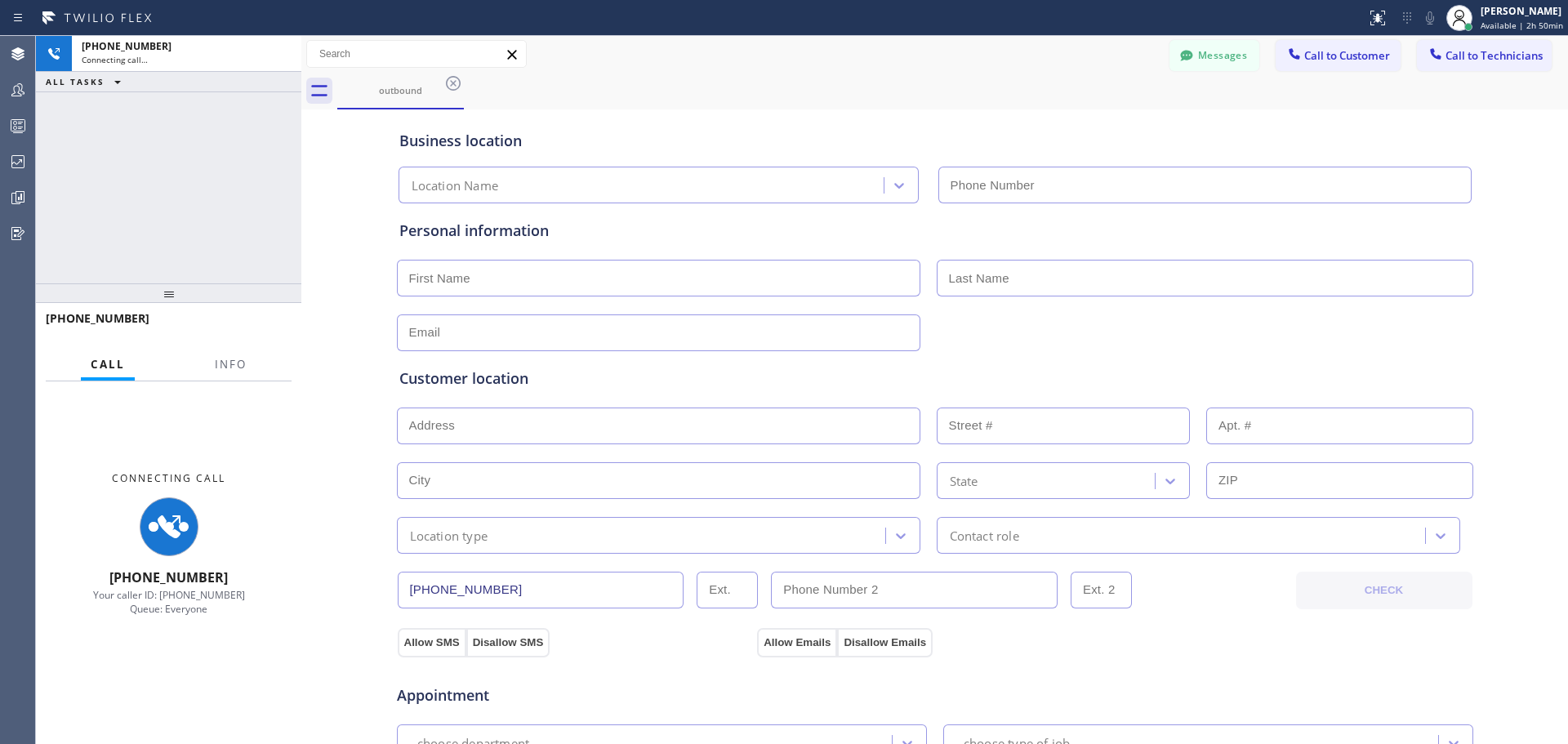
type input "[PHONE_NUMBER]"
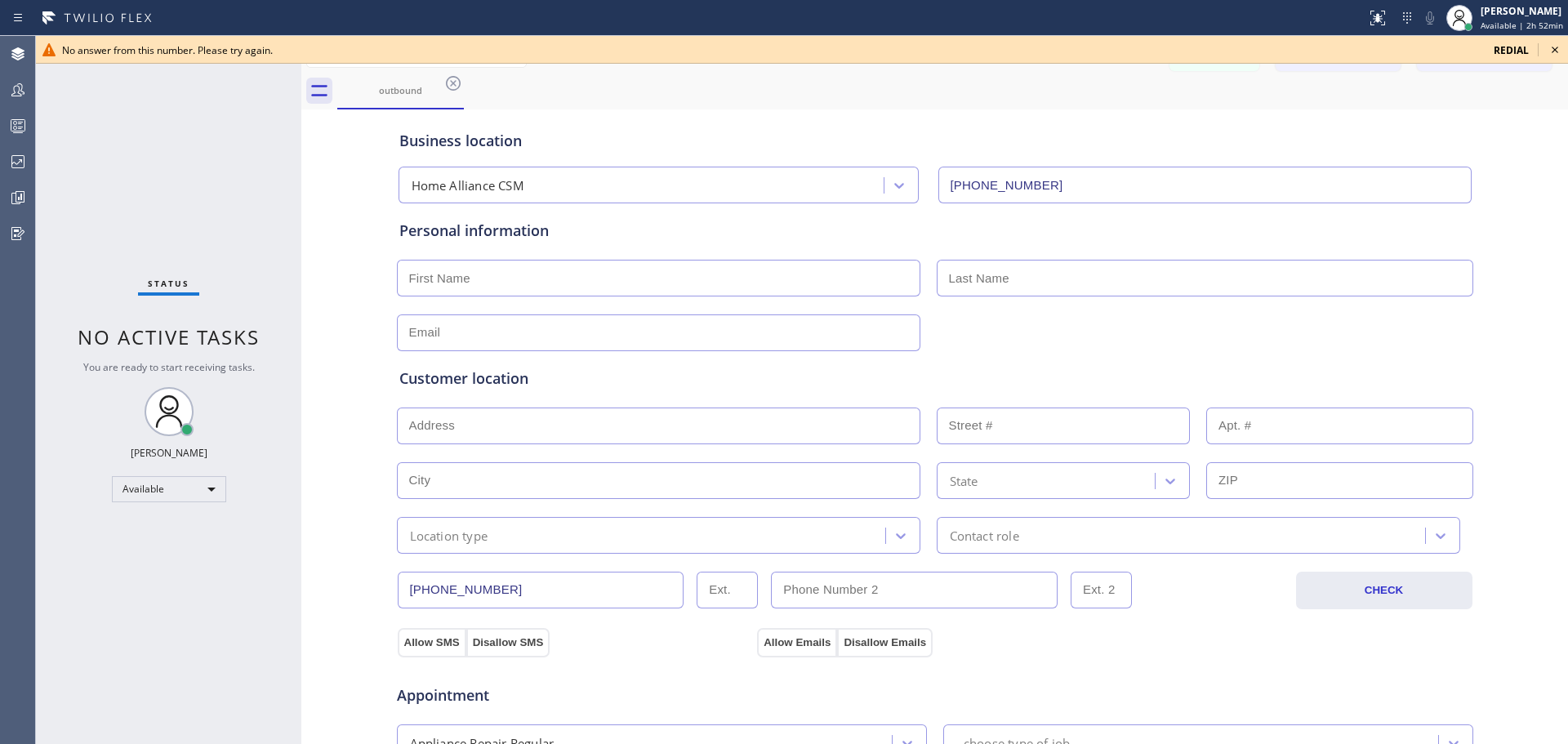
drag, startPoint x: 1556, startPoint y: 48, endPoint x: 1430, endPoint y: 13, distance: 130.8
click at [1556, 48] on icon at bounding box center [1556, 50] width 20 height 20
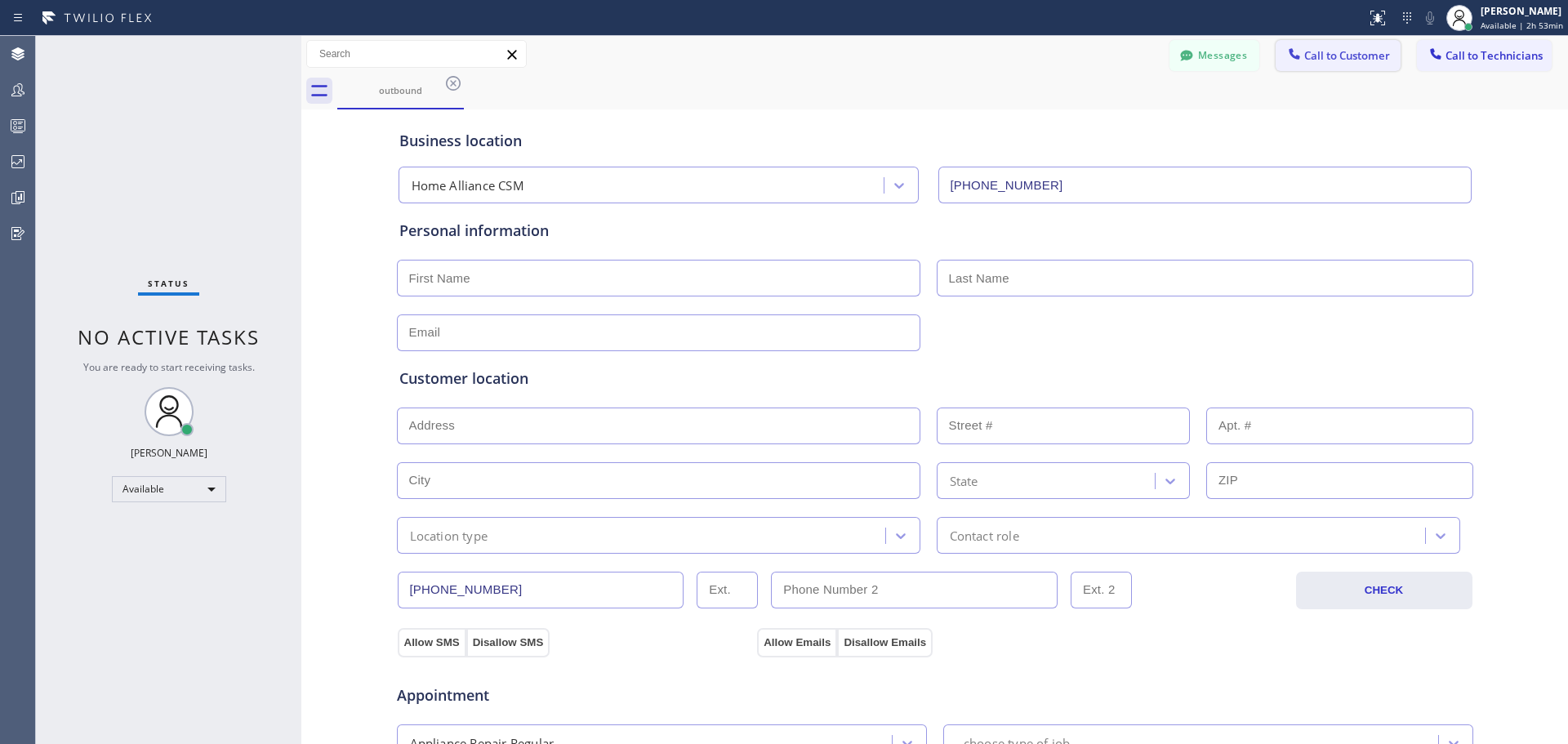
click at [1331, 66] on button "Call to Customer" at bounding box center [1338, 55] width 125 height 31
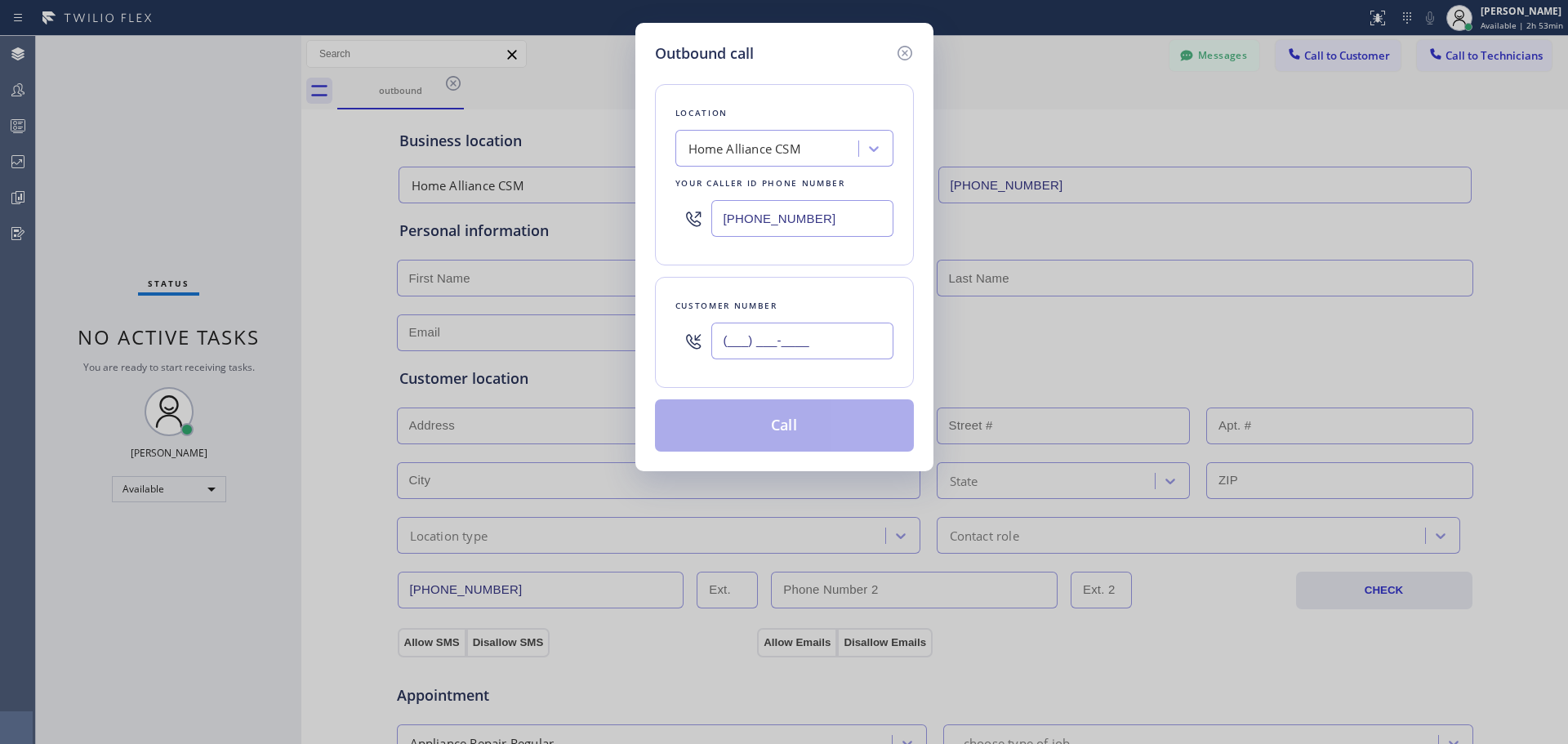
click at [798, 345] on input "(___) ___-____" at bounding box center [802, 340] width 182 height 36
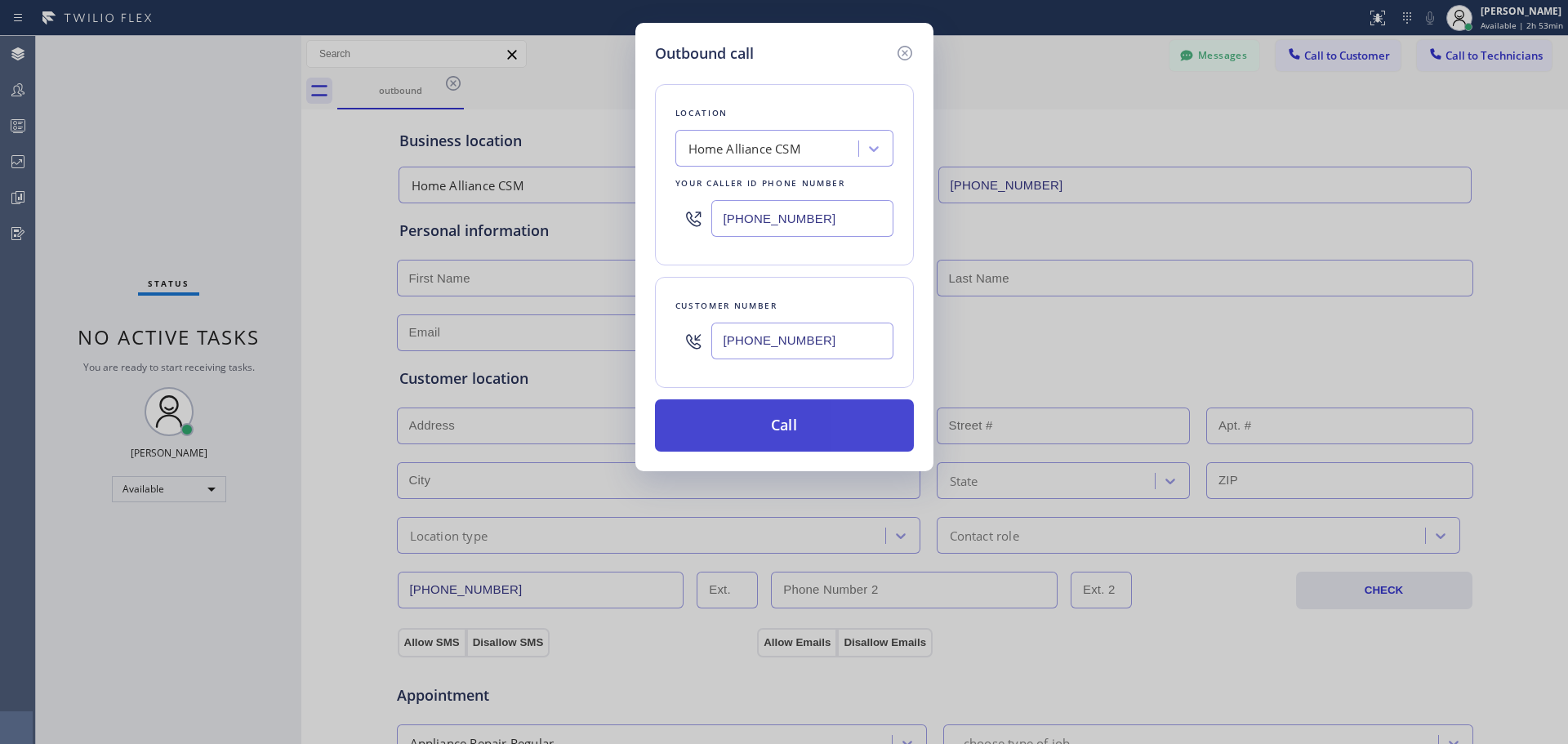
type input "[PHONE_NUMBER]"
click at [835, 434] on button "Call" at bounding box center [785, 425] width 259 height 52
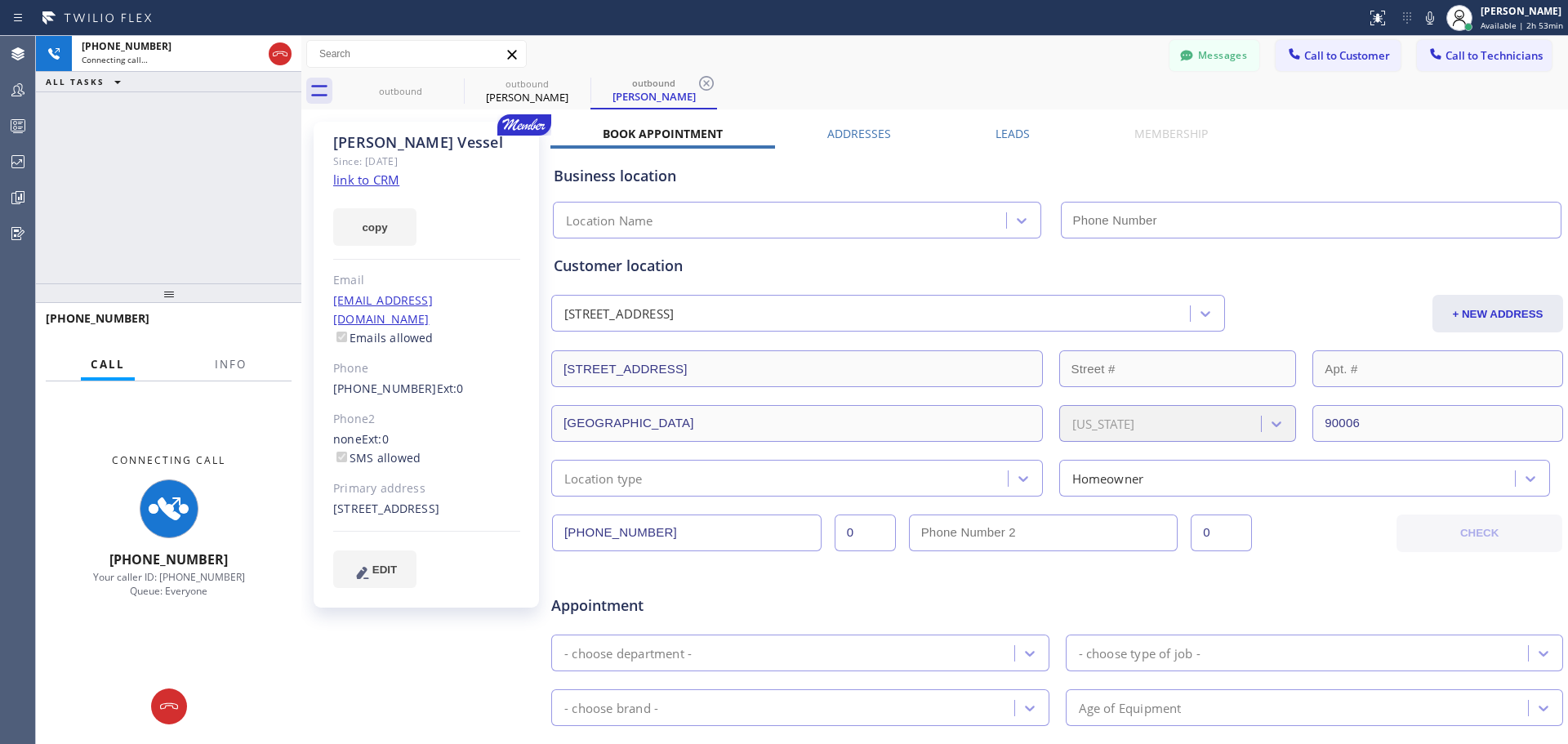
type input "[PHONE_NUMBER]"
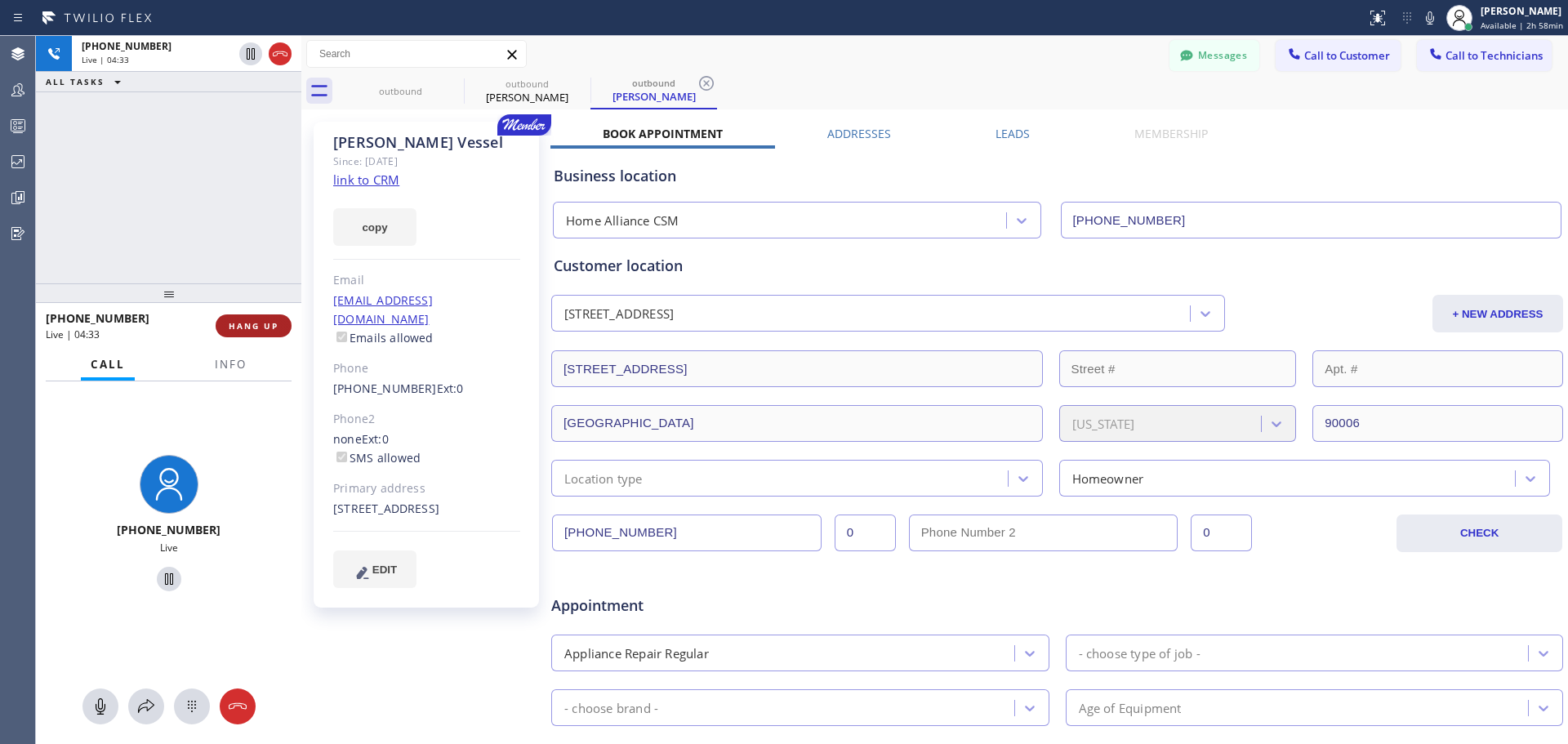
click at [273, 329] on span "HANG UP" at bounding box center [254, 326] width 50 height 12
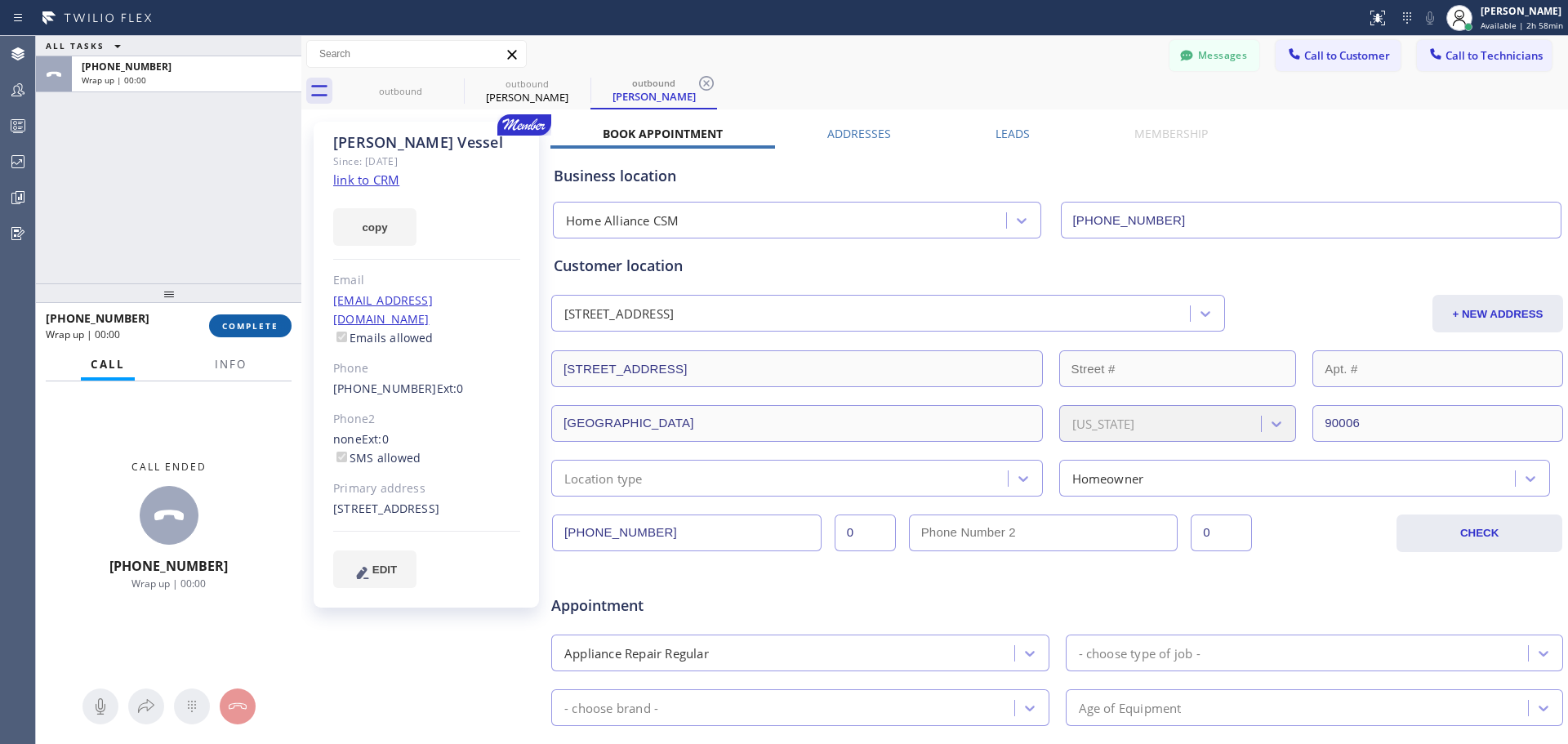
click at [260, 326] on span "COMPLETE" at bounding box center [249, 326] width 56 height 12
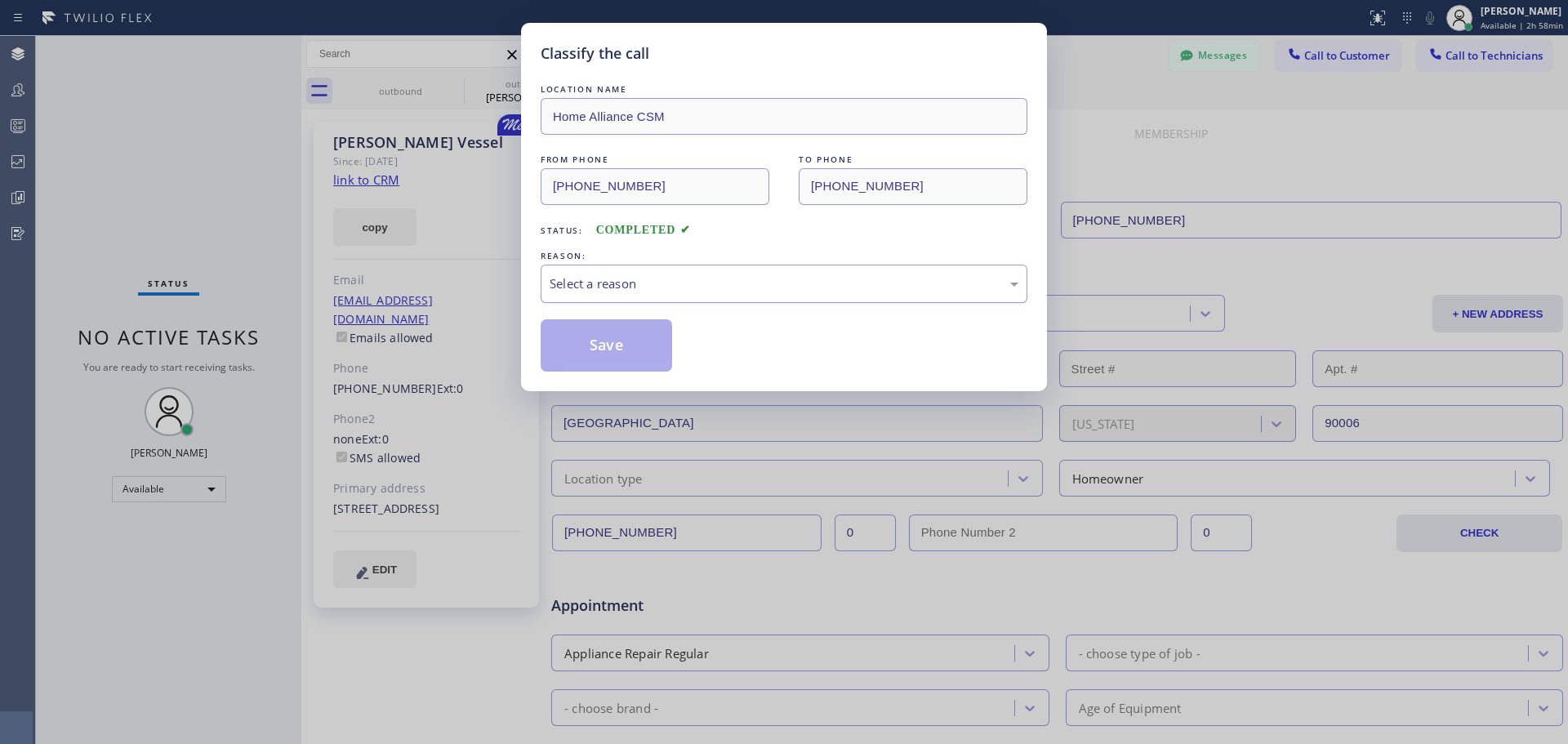
click at [812, 269] on div "Select a reason" at bounding box center [784, 283] width 487 height 38
click at [590, 357] on button "Save" at bounding box center [606, 345] width 131 height 52
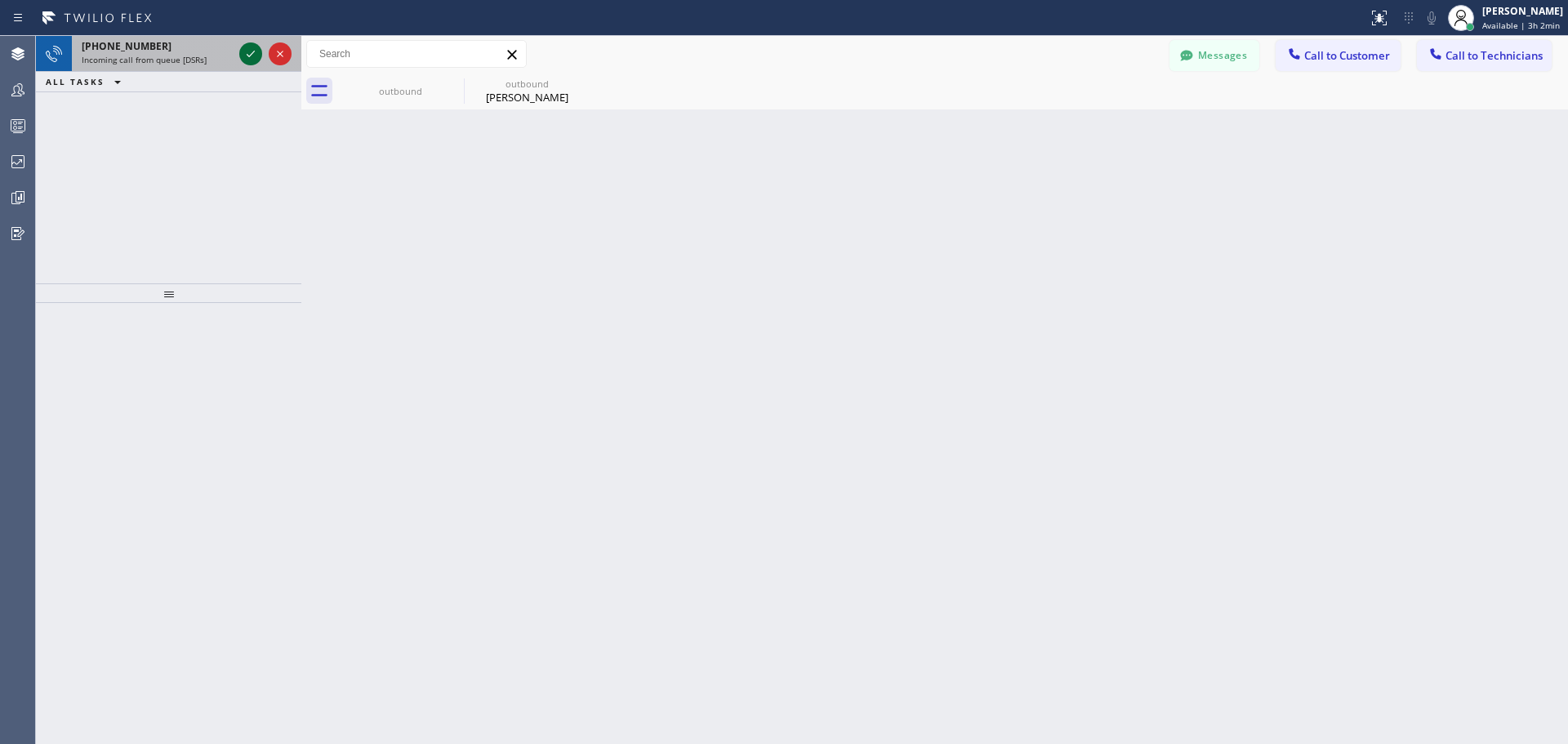
click at [247, 55] on icon at bounding box center [250, 54] width 20 height 20
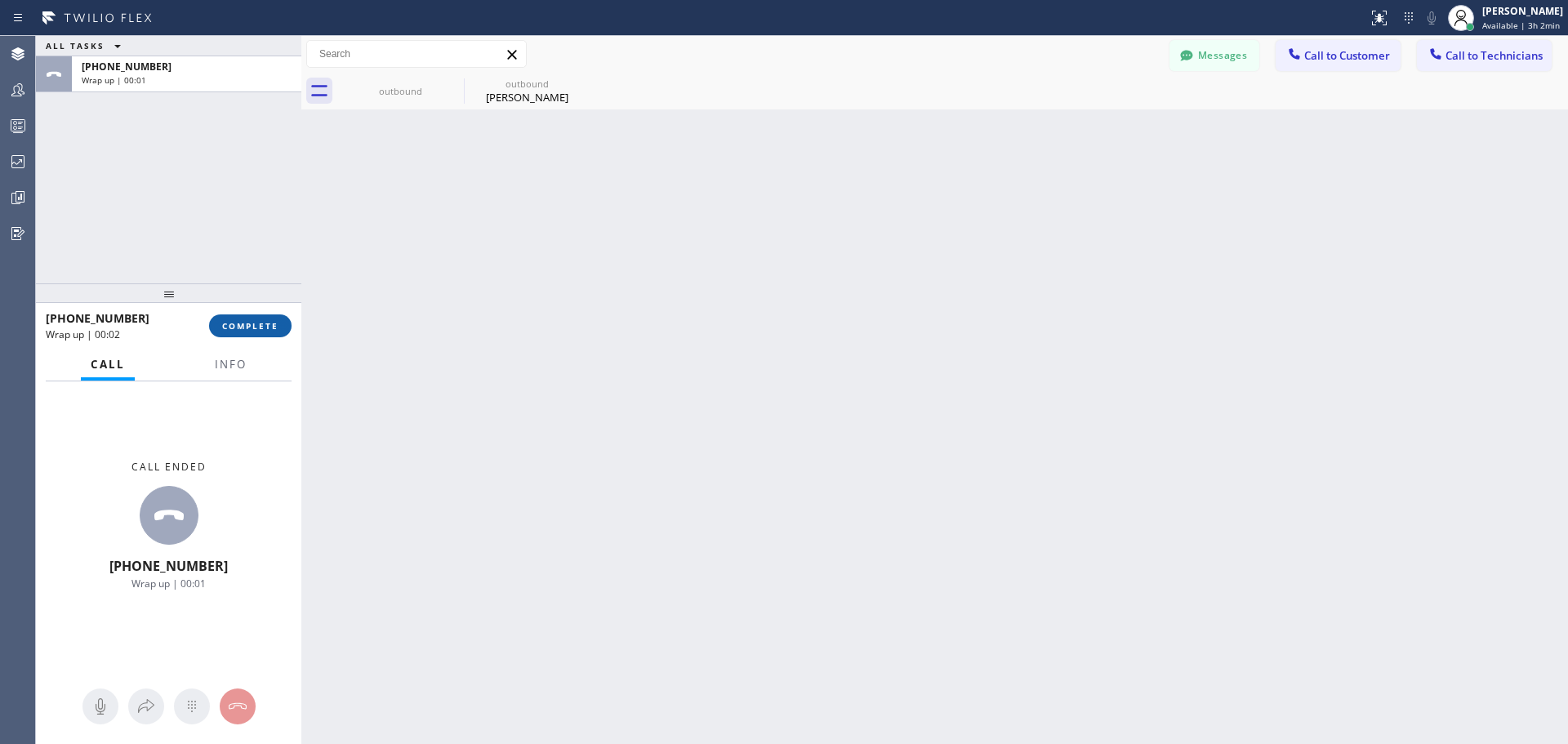
click at [272, 322] on span "COMPLETE" at bounding box center [249, 326] width 56 height 12
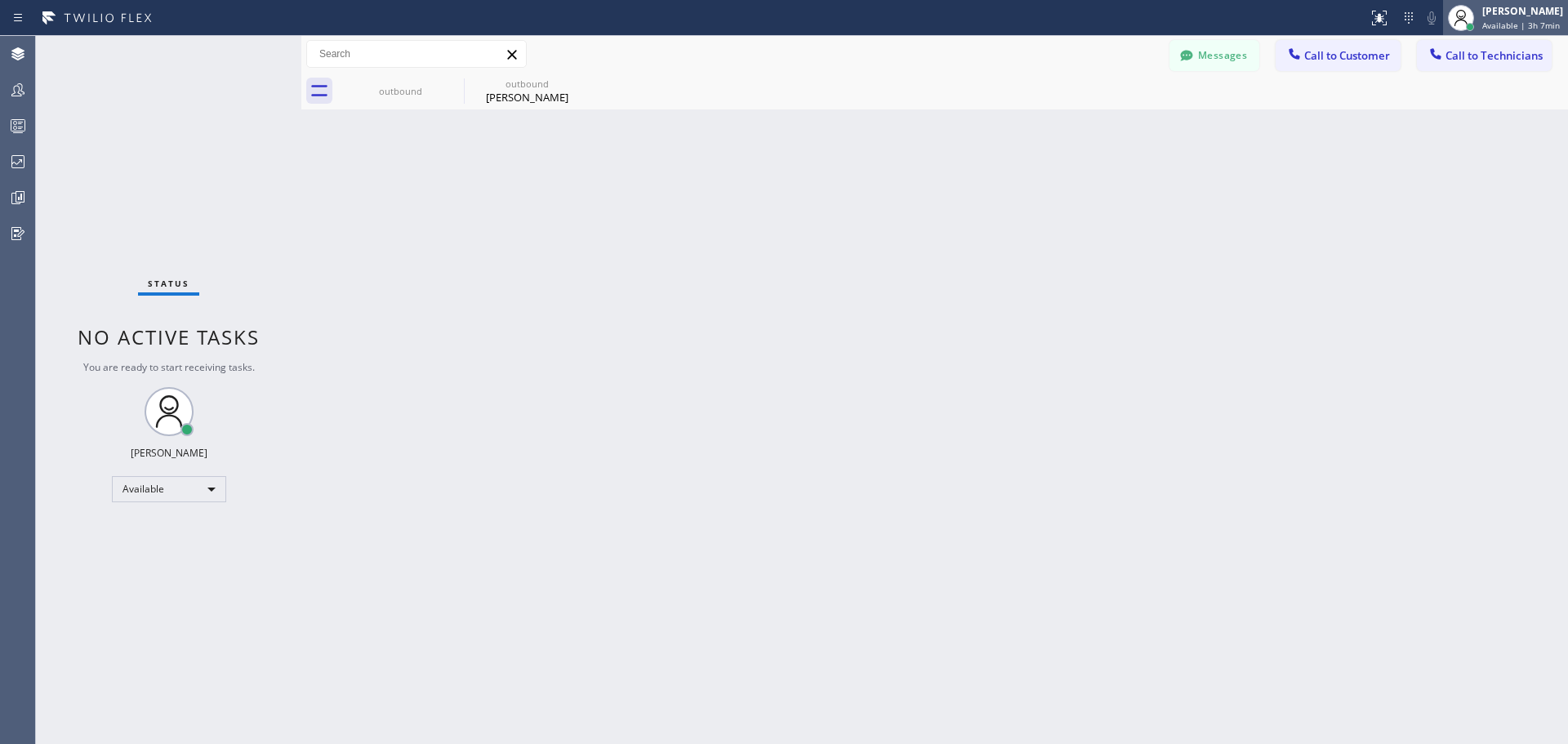
click at [1514, 24] on span "Available | 3h 7min" at bounding box center [1521, 25] width 77 height 12
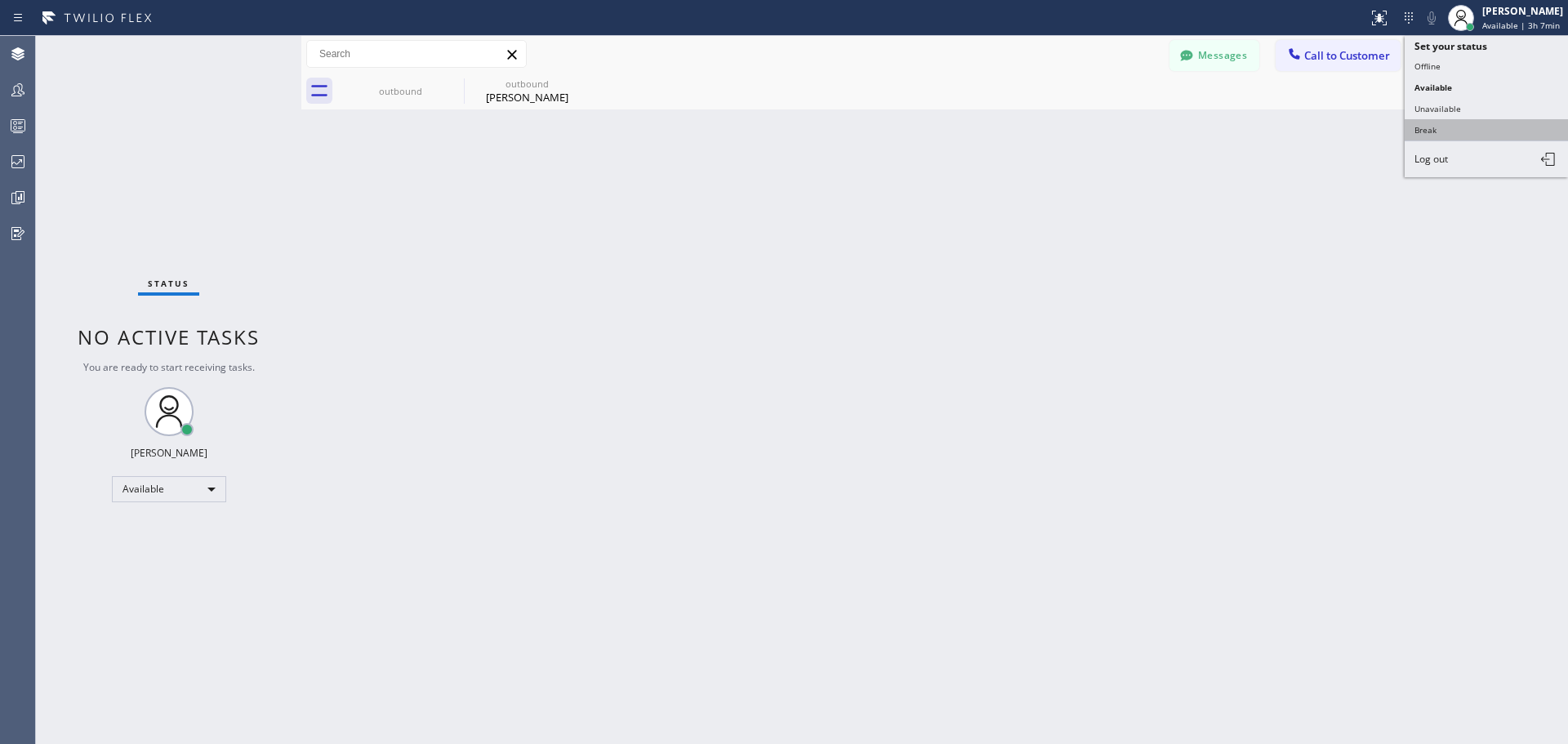
click at [1465, 135] on button "Break" at bounding box center [1486, 130] width 163 height 21
